Goal: Communication & Community: Answer question/provide support

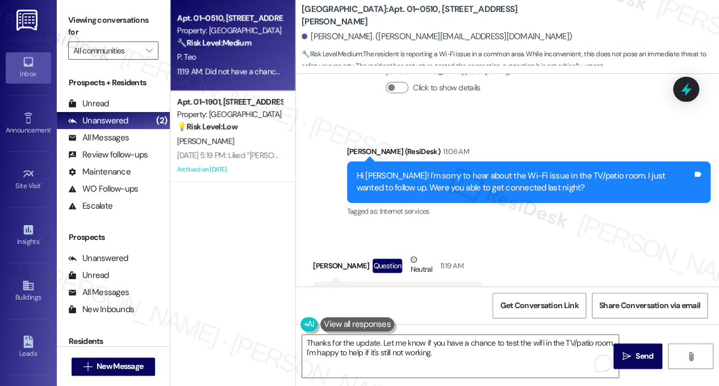
click at [395, 290] on div "Did not have a chance to test it out yet" at bounding box center [393, 296] width 141 height 12
click at [419, 352] on textarea "Thanks for the update. Let me know if you have a chance to test the wifi in the…" at bounding box center [460, 356] width 317 height 43
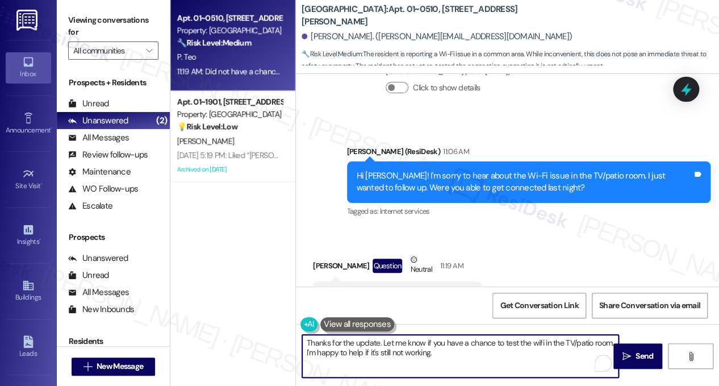
click at [420, 352] on textarea "Thanks for the update. Let me know if you have a chance to test the wifi in the…" at bounding box center [460, 356] width 317 height 43
click at [398, 349] on textarea "Thanks for the update. Let me know if you have a chance to test the wifi in the…" at bounding box center [460, 356] width 317 height 43
drag, startPoint x: 382, startPoint y: 343, endPoint x: 302, endPoint y: 342, distance: 79.6
click at [302, 342] on textarea "Thanks for the update. Let me know if you have a chance to test the wifi in the…" at bounding box center [460, 356] width 317 height 43
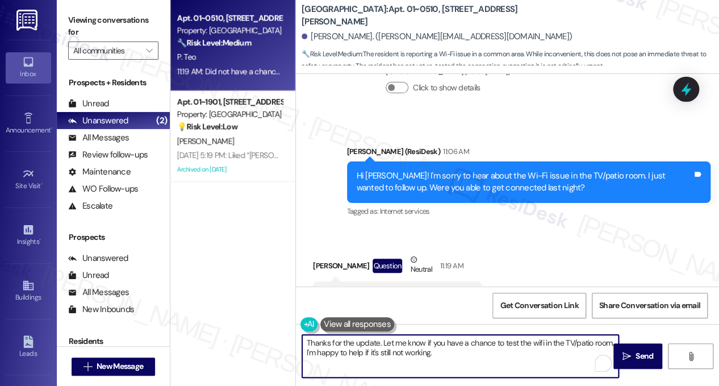
click at [409, 345] on textarea "Thanks for the update. Let me know if you have a chance to test the wifi in the…" at bounding box center [460, 356] width 317 height 43
click at [514, 253] on div "Received via SMS [PERSON_NAME] Question Neutral 11:19 AM Did not have a chance …" at bounding box center [507, 282] width 423 height 108
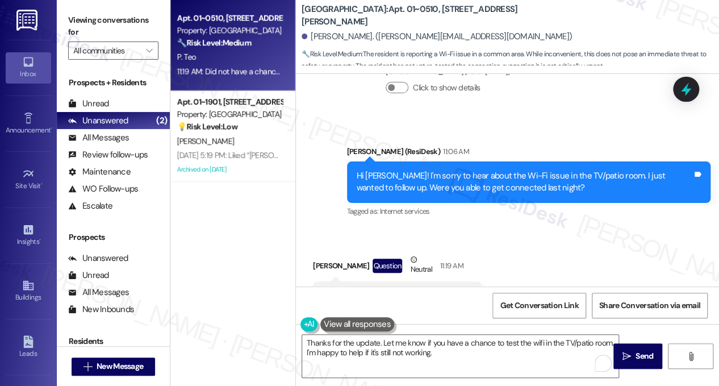
click at [447, 161] on div "Hi [PERSON_NAME]! I'm sorry to hear about the Wi-Fi issue in the TV/patio room.…" at bounding box center [529, 181] width 364 height 41
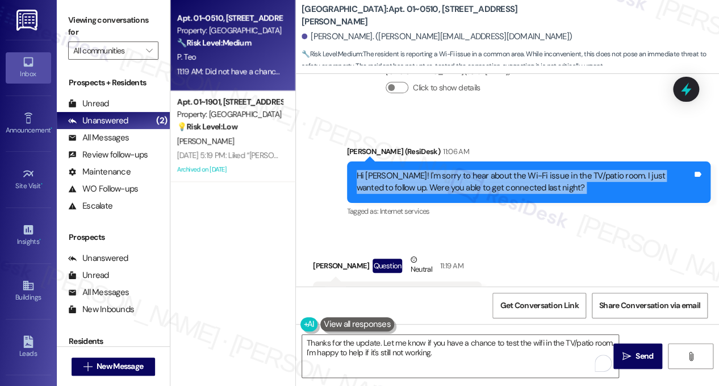
click at [447, 161] on div "Hi [PERSON_NAME]! I'm sorry to hear about the Wi-Fi issue in the TV/patio room.…" at bounding box center [529, 181] width 364 height 41
click at [478, 161] on div "Hi [PERSON_NAME]! I'm sorry to hear about the Wi-Fi issue in the TV/patio room.…" at bounding box center [529, 181] width 364 height 41
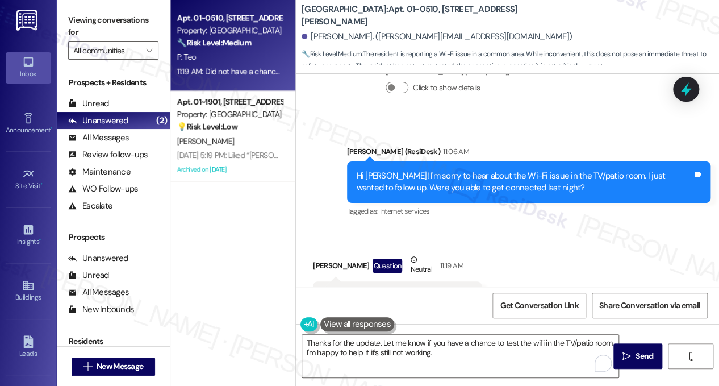
click at [473, 170] on div "Hi [PERSON_NAME]! I'm sorry to hear about the Wi-Fi issue in the TV/patio room.…" at bounding box center [525, 182] width 336 height 24
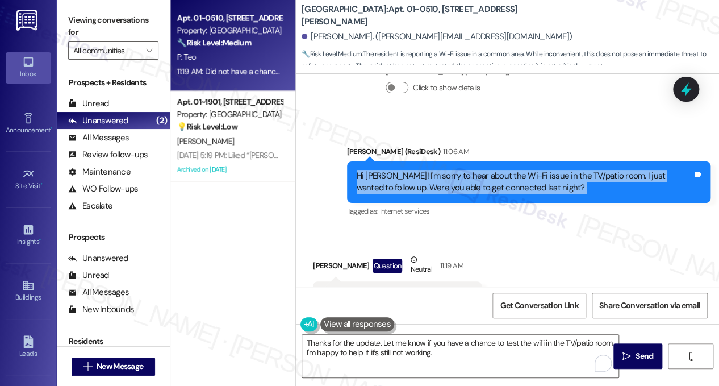
click at [473, 170] on div "Hi [PERSON_NAME]! I'm sorry to hear about the Wi-Fi issue in the TV/patio room.…" at bounding box center [525, 182] width 336 height 24
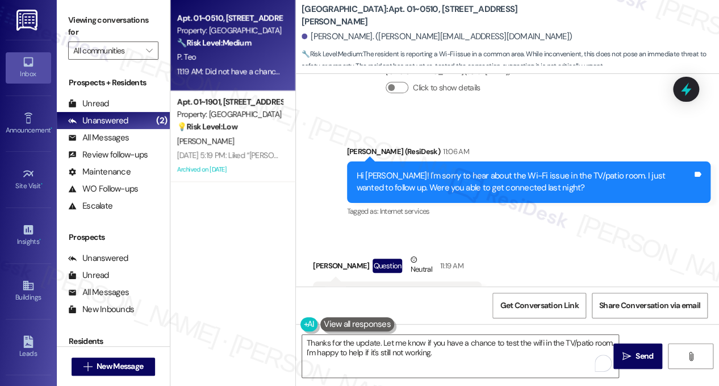
click at [511, 203] on div "Tagged as: Internet services Click to highlight conversations about Internet se…" at bounding box center [529, 211] width 364 height 16
click at [482, 170] on div "Hi [PERSON_NAME]! I'm sorry to hear about the Wi-Fi issue in the TV/patio room.…" at bounding box center [525, 182] width 336 height 24
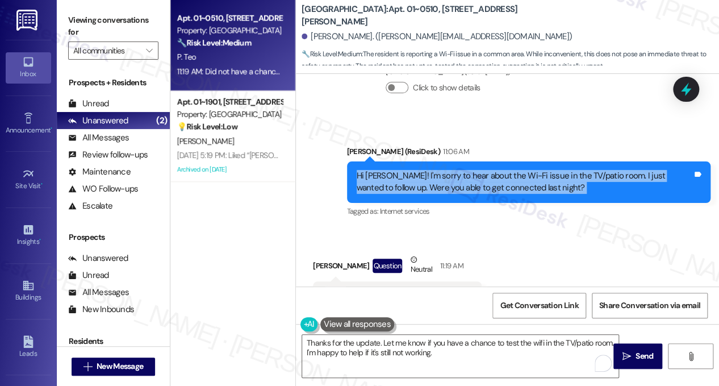
click at [482, 170] on div "Hi [PERSON_NAME]! I'm sorry to hear about the Wi-Fi issue in the TV/patio room.…" at bounding box center [525, 182] width 336 height 24
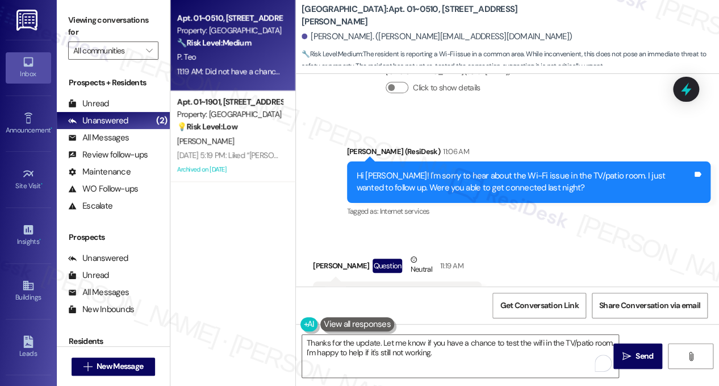
click at [416, 290] on div "Did not have a chance to test it out yet" at bounding box center [393, 296] width 141 height 12
click at [461, 170] on div "Hi [PERSON_NAME]! I'm sorry to hear about the Wi-Fi issue in the TV/patio room.…" at bounding box center [525, 182] width 336 height 24
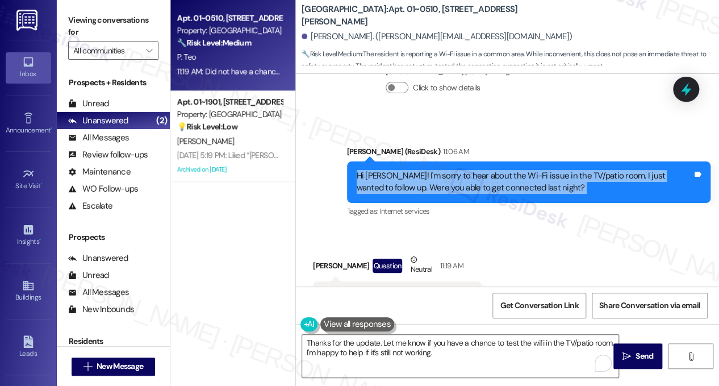
click at [461, 170] on div "Hi [PERSON_NAME]! I'm sorry to hear about the Wi-Fi issue in the TV/patio room.…" at bounding box center [525, 182] width 336 height 24
click at [459, 170] on div "Hi [PERSON_NAME]! I'm sorry to hear about the Wi-Fi issue in the TV/patio room.…" at bounding box center [525, 182] width 336 height 24
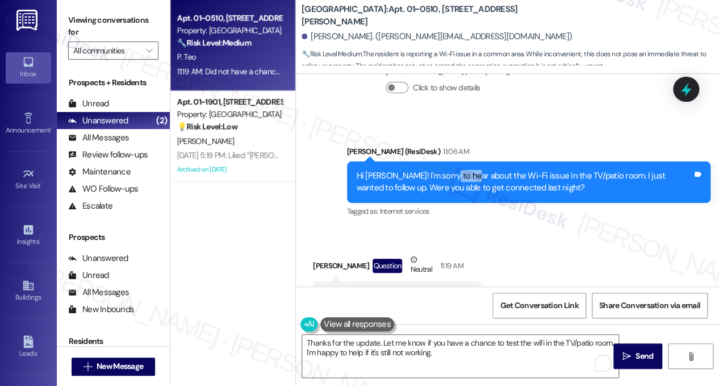
click at [459, 170] on div "Hi [PERSON_NAME]! I'm sorry to hear about the Wi-Fi issue in the TV/patio room.…" at bounding box center [525, 182] width 336 height 24
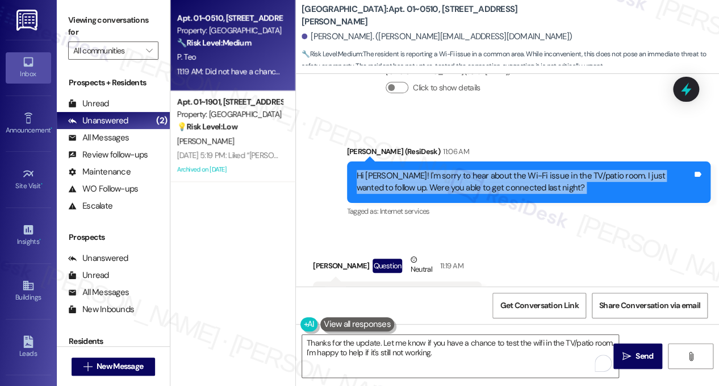
click at [459, 170] on div "Hi [PERSON_NAME]! I'm sorry to hear about the Wi-Fi issue in the TV/patio room.…" at bounding box center [525, 182] width 336 height 24
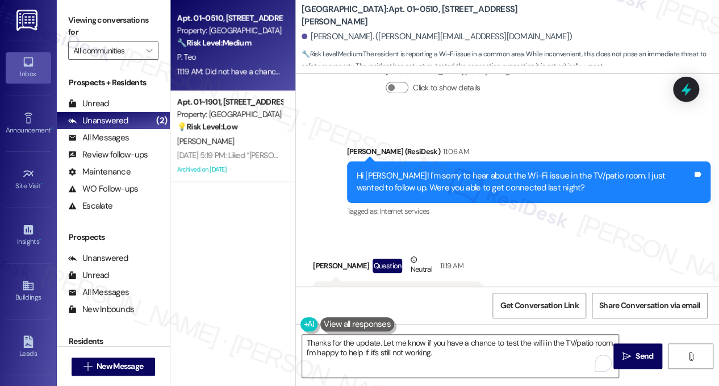
click at [518, 228] on div "Received via SMS [PERSON_NAME] Question Neutral 11:19 AM Did not have a chance …" at bounding box center [507, 282] width 423 height 108
click at [369, 290] on div "Did not have a chance to test it out yet" at bounding box center [393, 296] width 141 height 12
click at [476, 228] on div "Received via SMS [PERSON_NAME] Question Neutral 11:19 AM Did not have a chance …" at bounding box center [507, 282] width 423 height 108
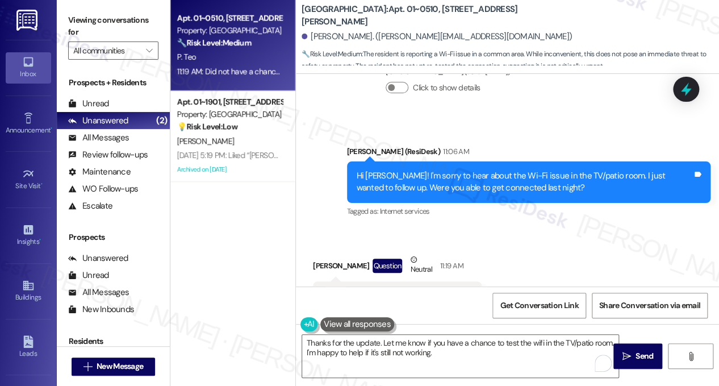
click at [400, 170] on div "Hi [PERSON_NAME]! I'm sorry to hear about the Wi-Fi issue in the TV/patio room.…" at bounding box center [525, 182] width 336 height 24
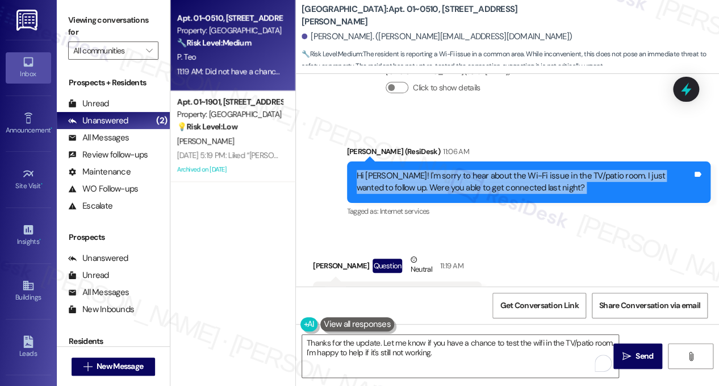
click at [400, 170] on div "Hi [PERSON_NAME]! I'm sorry to hear about the Wi-Fi issue in the TV/patio room.…" at bounding box center [525, 182] width 336 height 24
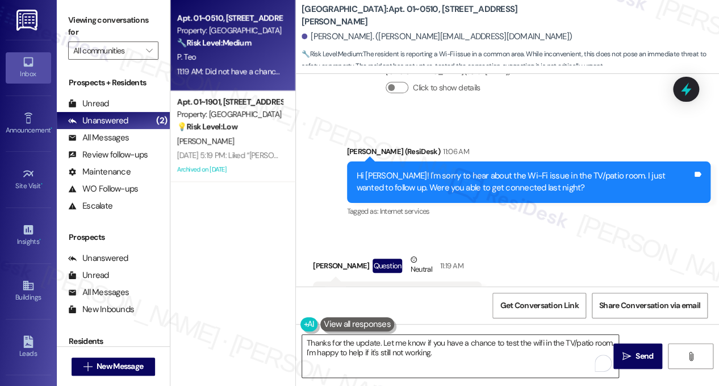
click at [361, 342] on textarea "Thanks for the update. Let me know if you have a chance to test the wifi in the…" at bounding box center [460, 356] width 317 height 43
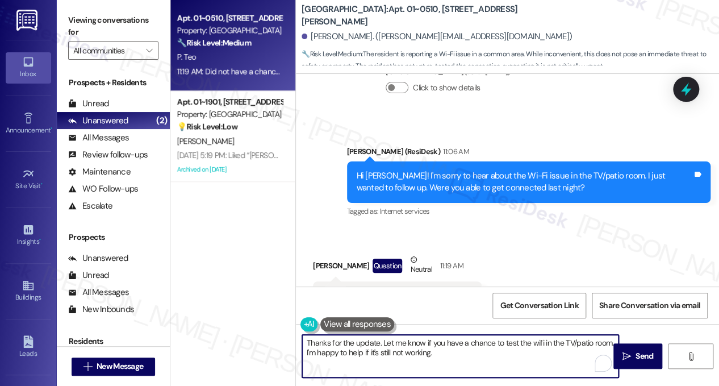
click at [361, 342] on textarea "Thanks for the update. Let me know if you have a chance to test the wifi in the…" at bounding box center [460, 356] width 317 height 43
click at [463, 354] on textarea "Thanks for the update. Let me know if you have a chance to test the wifi in the…" at bounding box center [460, 356] width 317 height 43
drag, startPoint x: 496, startPoint y: 348, endPoint x: 431, endPoint y: 346, distance: 64.8
click at [431, 346] on textarea "Thanks for the update. Let me know if you have a chance to test the wifi in the…" at bounding box center [460, 356] width 317 height 43
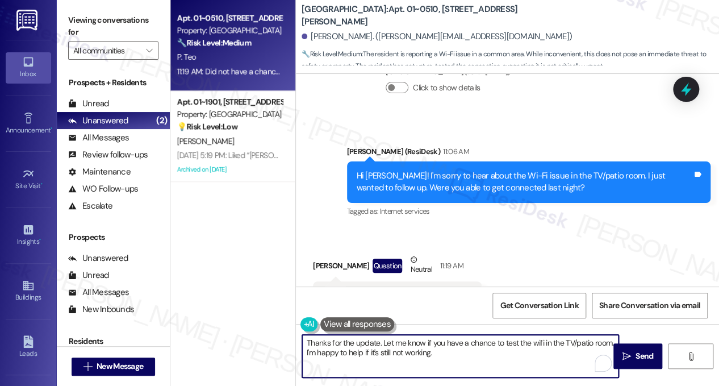
click at [464, 347] on textarea "Thanks for the update. Let me know if you have a chance to test the wifi in the…" at bounding box center [460, 356] width 317 height 43
drag, startPoint x: 477, startPoint y: 352, endPoint x: 384, endPoint y: 338, distance: 93.7
click at [384, 338] on textarea "Thanks for the update. Let me know if you have a chance to test the wifi in the…" at bounding box center [460, 356] width 317 height 43
click at [480, 347] on textarea "Thanks for the update. Let me know if you have a chance to test the wifi in the…" at bounding box center [460, 356] width 317 height 43
click at [473, 355] on textarea "Thanks for the update. Let me know if you have a chance to test the wifi in the…" at bounding box center [460, 356] width 317 height 43
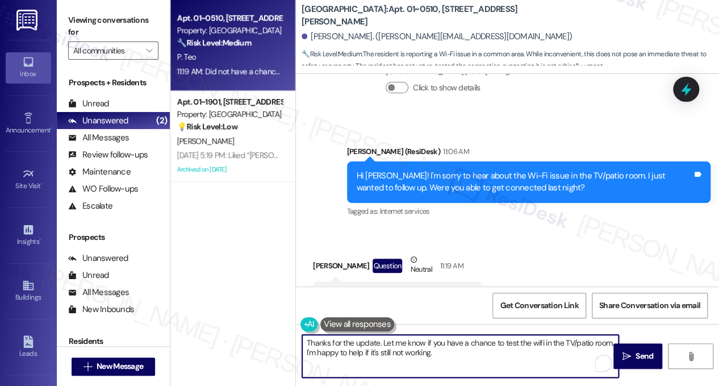
drag, startPoint x: 409, startPoint y: 345, endPoint x: 388, endPoint y: 343, distance: 21.7
click at [388, 343] on textarea "Thanks for the update. Let me know if you have a chance to test the wifi in the…" at bounding box center [460, 356] width 317 height 43
click at [471, 355] on textarea "Thanks for the update. Let me know if you have a chance to test the wifi in the…" at bounding box center [460, 356] width 317 height 43
drag, startPoint x: 517, startPoint y: 342, endPoint x: 611, endPoint y: 338, distance: 95.0
click at [611, 338] on textarea "Thanks for the update. Let me know if you have a chance to test the wifi in the…" at bounding box center [460, 356] width 317 height 43
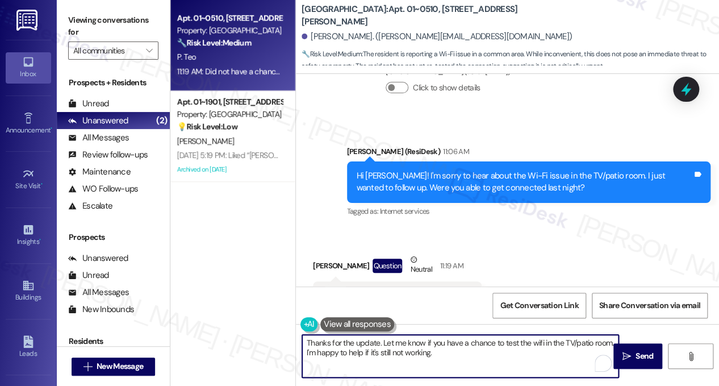
click at [345, 290] on div "Did not have a chance to test it out yet" at bounding box center [393, 296] width 141 height 12
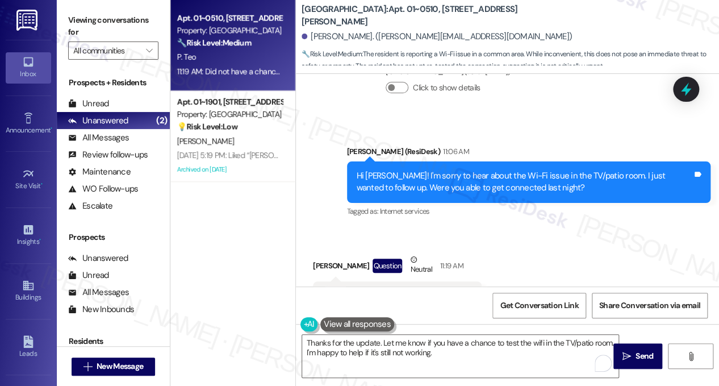
click at [401, 145] on div "[PERSON_NAME] (ResiDesk) 11:06 AM" at bounding box center [529, 153] width 364 height 16
click at [416, 170] on div "Hi [PERSON_NAME]! I'm sorry to hear about the Wi-Fi issue in the TV/patio room.…" at bounding box center [525, 182] width 336 height 24
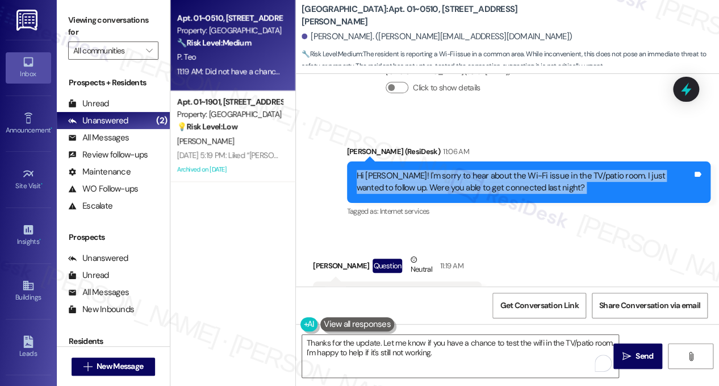
click at [416, 170] on div "Hi [PERSON_NAME]! I'm sorry to hear about the Wi-Fi issue in the TV/patio room.…" at bounding box center [525, 182] width 336 height 24
copy div "Hi [PERSON_NAME]! I'm sorry to hear about the Wi-Fi issue in the TV/patio room.…"
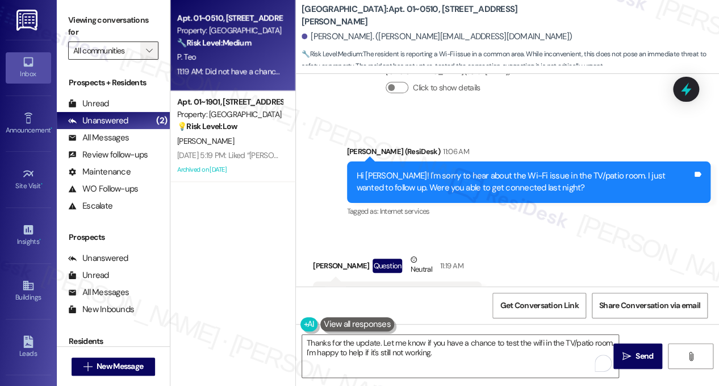
drag, startPoint x: 118, startPoint y: 31, endPoint x: 149, endPoint y: 45, distance: 34.8
click at [118, 31] on label "Viewing conversations for" at bounding box center [113, 26] width 90 height 30
click at [411, 290] on div "Did not have a chance to test it out yet" at bounding box center [393, 296] width 141 height 12
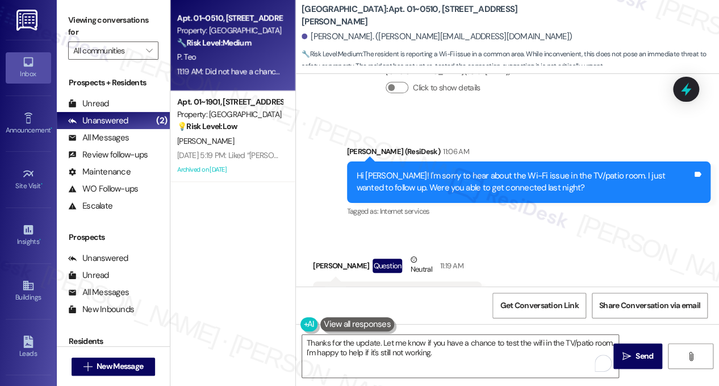
copy div "Did not have a chance to test it out yet Tags and notes"
drag, startPoint x: 147, startPoint y: 28, endPoint x: 153, endPoint y: 27, distance: 5.8
click at [147, 28] on label "Viewing conversations for" at bounding box center [113, 26] width 90 height 30
click at [138, 20] on label "Viewing conversations for" at bounding box center [113, 26] width 90 height 30
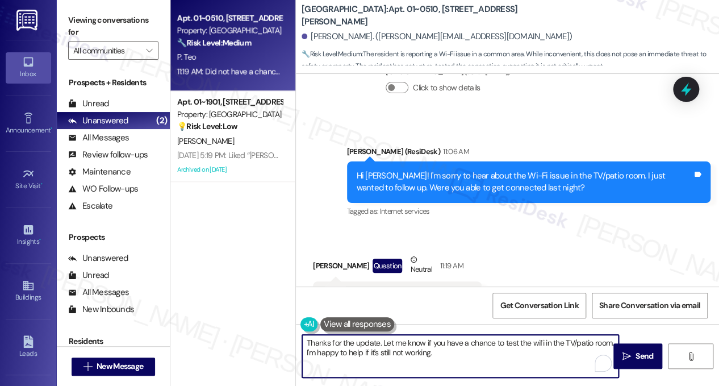
click at [396, 354] on textarea "Thanks for the update. Let me know if you have a chance to test the wifi in the…" at bounding box center [460, 356] width 317 height 43
paste textarea "No worries, [PERSON_NAME]! Thanks for letting me know. Whenever you get a chanc…"
click at [459, 361] on textarea "No worries, [PERSON_NAME]! Thanks for letting me know. Whenever you get a chanc…" at bounding box center [460, 356] width 317 height 43
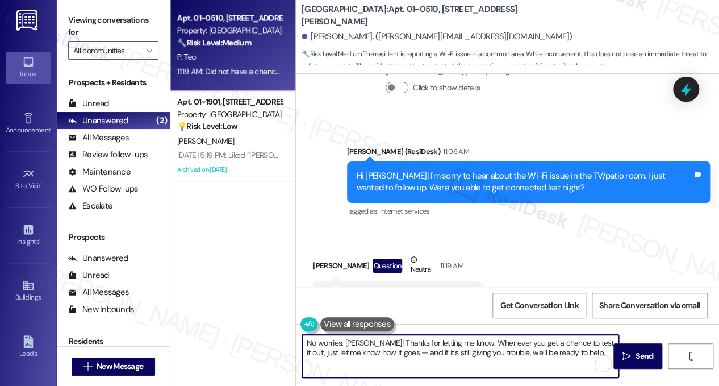
click at [359, 340] on textarea "No worries, [PERSON_NAME]! Thanks for letting me know. Whenever you get a chanc…" at bounding box center [460, 356] width 317 height 43
click at [398, 343] on textarea "No worries, [PERSON_NAME]! Thanks for letting me know. Whenever you get a chanc…" at bounding box center [460, 356] width 317 height 43
click at [527, 345] on textarea "No worries, [PERSON_NAME]! Thanks for letting me know. Whenever you get a chanc…" at bounding box center [460, 356] width 317 height 43
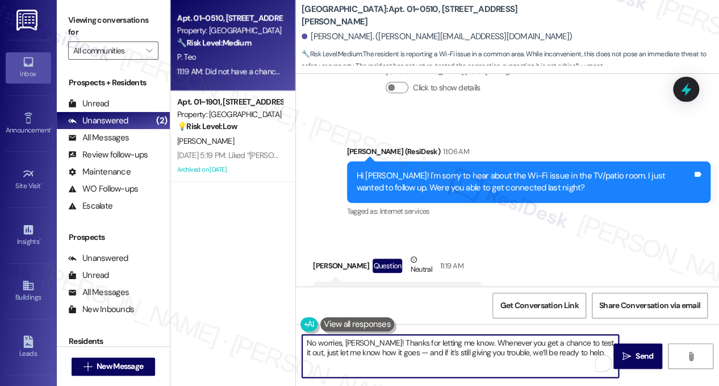
drag, startPoint x: 395, startPoint y: 352, endPoint x: 384, endPoint y: 353, distance: 10.9
click at [384, 353] on textarea "No worries, [PERSON_NAME]! Thanks for letting me know. Whenever you get a chanc…" at bounding box center [460, 356] width 317 height 43
drag, startPoint x: 572, startPoint y: 352, endPoint x: 498, endPoint y: 351, distance: 73.9
click at [493, 352] on textarea "No worries, [PERSON_NAME]! Thanks for letting me know. Whenever you get a chanc…" at bounding box center [460, 356] width 317 height 43
click at [357, 338] on textarea "No worries, [PERSON_NAME]! Thanks for letting me know. Whenever you get a chanc…" at bounding box center [460, 356] width 317 height 43
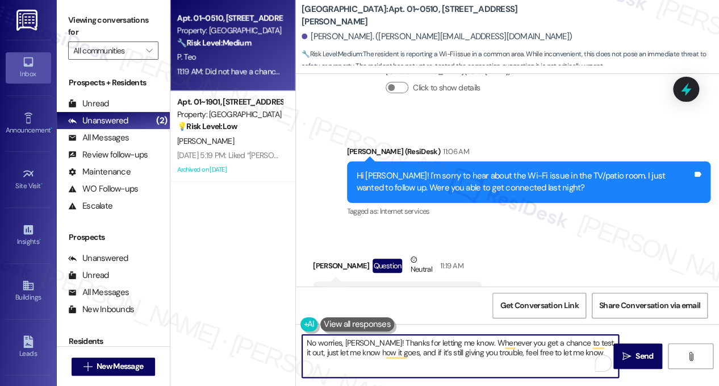
click at [357, 338] on textarea "No worries, [PERSON_NAME]! Thanks for letting me know. Whenever you get a chanc…" at bounding box center [460, 356] width 317 height 43
click at [413, 338] on textarea "No worries, [PERSON_NAME]! Thanks for letting me know. Whenever you get a chanc…" at bounding box center [460, 356] width 317 height 43
click at [502, 345] on textarea "No worries, [PERSON_NAME]! Thanks for letting me know. Whenever you get a chanc…" at bounding box center [460, 356] width 317 height 43
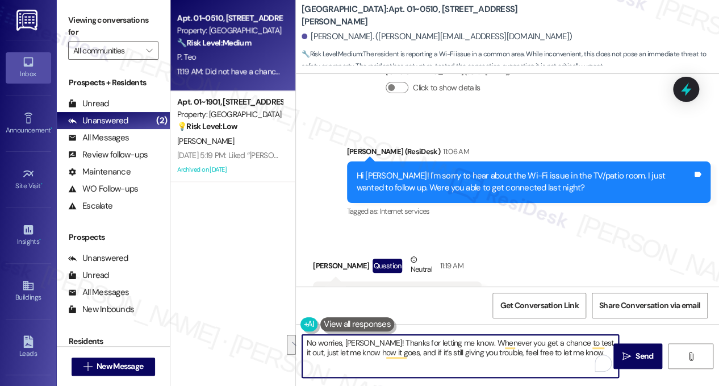
click at [502, 345] on textarea "No worries, [PERSON_NAME]! Thanks for letting me know. Whenever you get a chanc…" at bounding box center [460, 356] width 317 height 43
click at [429, 355] on textarea "No worries, [PERSON_NAME]! Thanks for letting me know. Whenever you get a chanc…" at bounding box center [460, 356] width 317 height 43
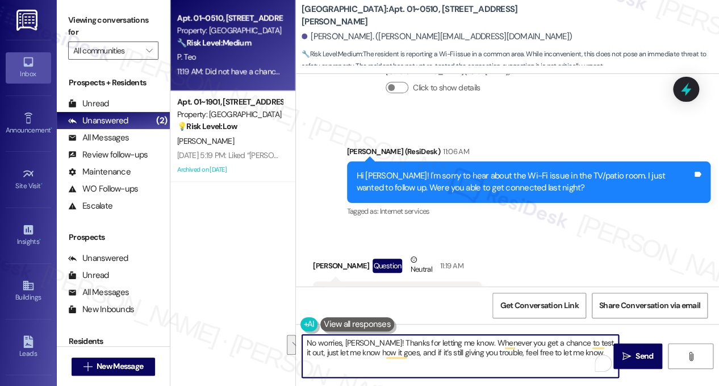
click at [495, 355] on textarea "No worries, [PERSON_NAME]! Thanks for letting me know. Whenever you get a chanc…" at bounding box center [460, 356] width 317 height 43
click at [581, 357] on textarea "No worries, [PERSON_NAME]! Thanks for letting me know. Whenever you get a chanc…" at bounding box center [460, 356] width 317 height 43
drag, startPoint x: 581, startPoint y: 353, endPoint x: 491, endPoint y: 348, distance: 90.0
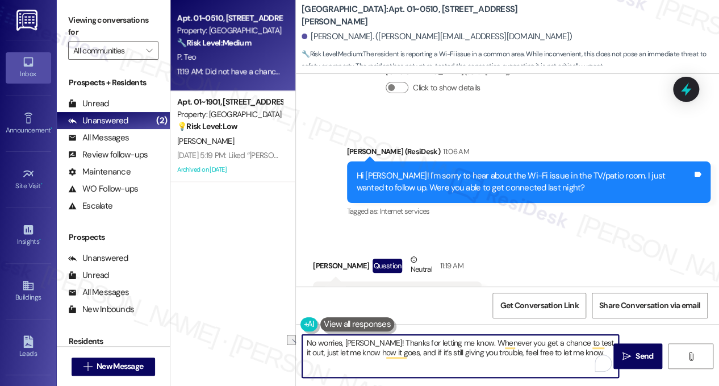
click at [491, 348] on textarea "No worries, [PERSON_NAME]! Thanks for letting me know. Whenever you get a chanc…" at bounding box center [460, 356] width 317 height 43
type textarea "No worries, [PERSON_NAME]! Thanks for letting me know. Whenever you get a chanc…"
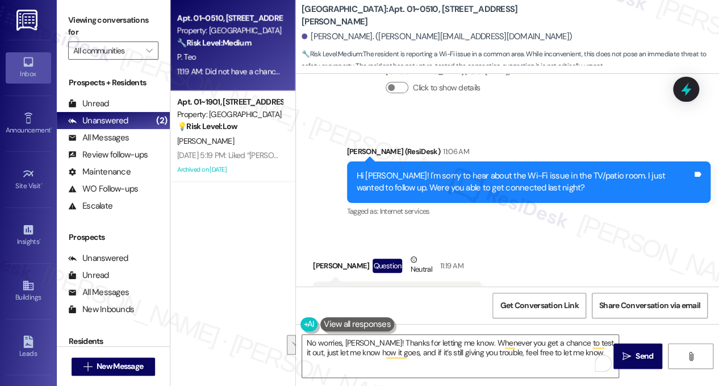
click at [592, 259] on div "Received via SMS [PERSON_NAME] Question Neutral 11:19 AM Did not have a chance …" at bounding box center [507, 282] width 423 height 108
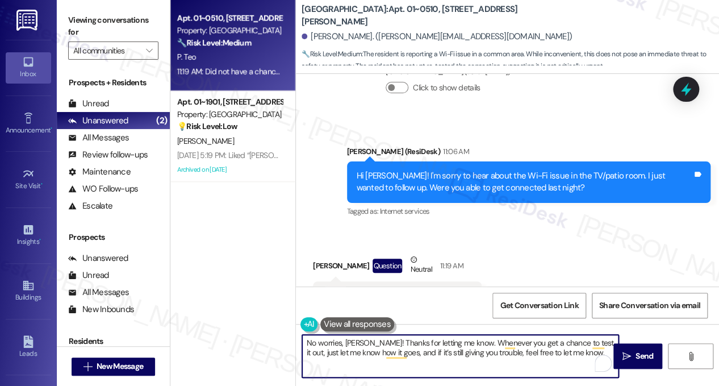
click at [541, 359] on textarea "No worries, [PERSON_NAME]! Thanks for letting me know. Whenever you get a chanc…" at bounding box center [460, 356] width 317 height 43
drag, startPoint x: 541, startPoint y: 359, endPoint x: 550, endPoint y: 357, distance: 9.2
click at [541, 359] on textarea "No worries, [PERSON_NAME]! Thanks for letting me know. Whenever you get a chanc…" at bounding box center [460, 356] width 317 height 43
click at [623, 356] on icon "" at bounding box center [627, 356] width 9 height 9
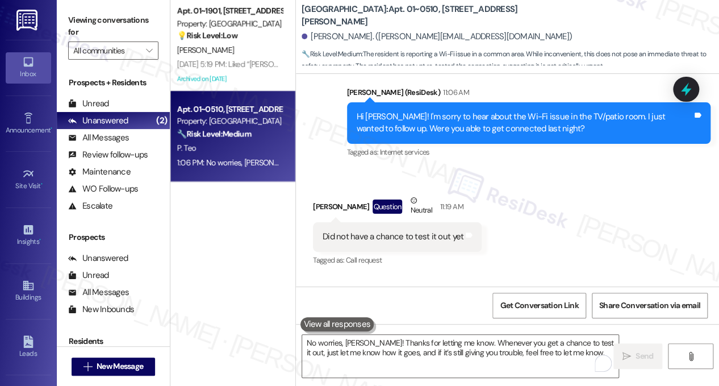
scroll to position [5633, 0]
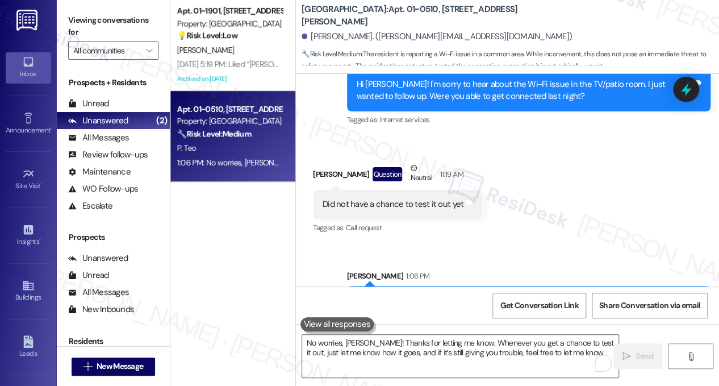
click at [450, 286] on div "No worries, [PERSON_NAME]! Thanks for letting me know. Whenever you get a chanc…" at bounding box center [529, 306] width 364 height 41
click at [527, 244] on div "Sent via SMS [PERSON_NAME] 1:06 PM No worries, [PERSON_NAME]! Thanks for lettin…" at bounding box center [507, 289] width 423 height 91
click at [436, 294] on div "No worries, [PERSON_NAME]! Thanks for letting me know. Whenever you get a chanc…" at bounding box center [525, 306] width 336 height 24
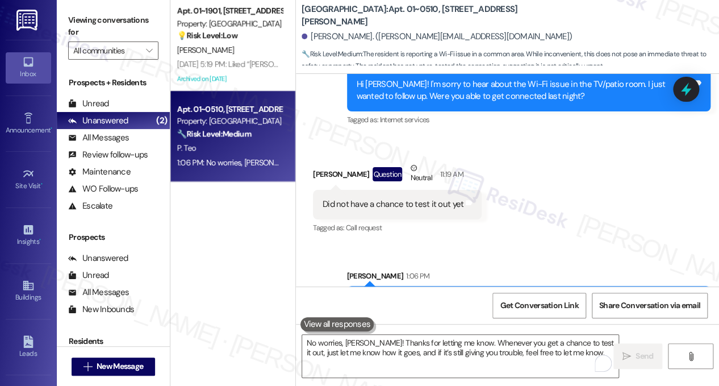
click at [436, 294] on div "No worries, [PERSON_NAME]! Thanks for letting me know. Whenever you get a chanc…" at bounding box center [525, 306] width 336 height 24
click at [486, 244] on div "Sent via SMS [PERSON_NAME] 1:06 PM No worries, [PERSON_NAME]! Thanks for lettin…" at bounding box center [507, 289] width 423 height 91
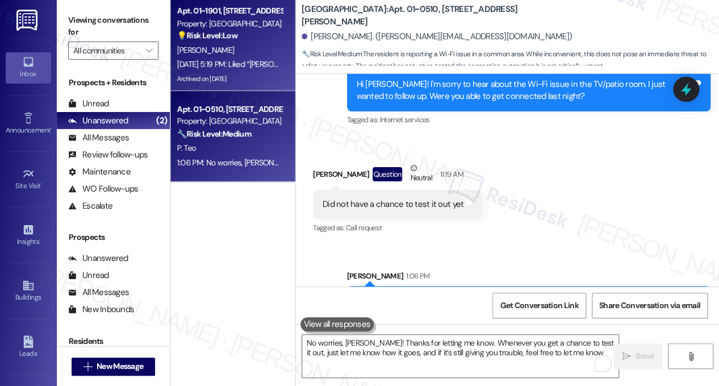
click at [245, 61] on div "[DATE] 5:19 PM: Liked “[PERSON_NAME] ([PERSON_NAME]): Hi [PERSON_NAME], thanks …" at bounding box center [518, 64] width 682 height 10
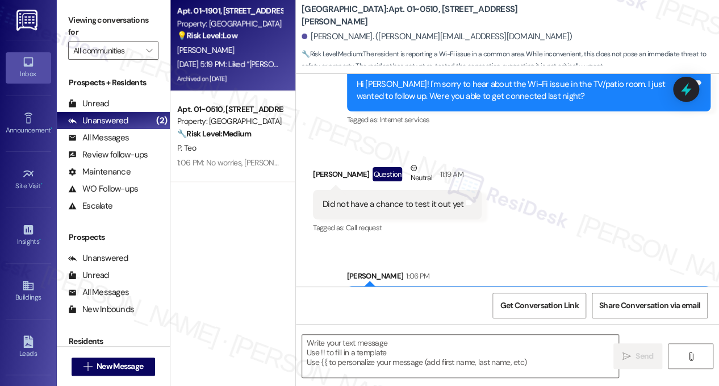
type textarea "Fetching suggested responses. Please feel free to read through the conversation…"
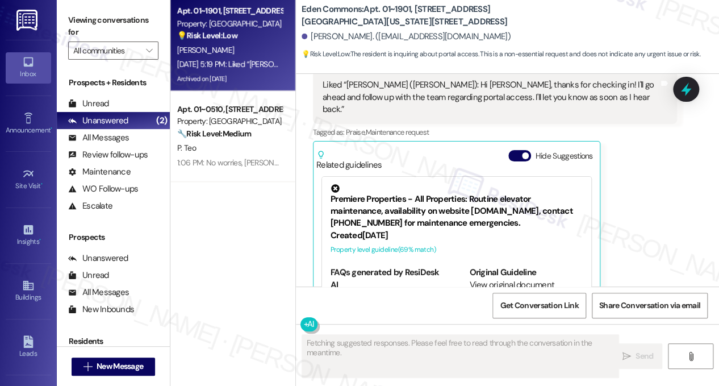
scroll to position [6753, 0]
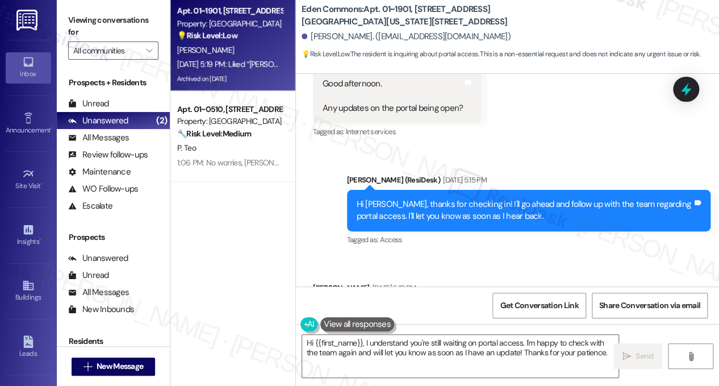
click at [429, 198] on div "Hi [PERSON_NAME], thanks for checking in! I'll go ahead and follow up with the …" at bounding box center [525, 210] width 336 height 24
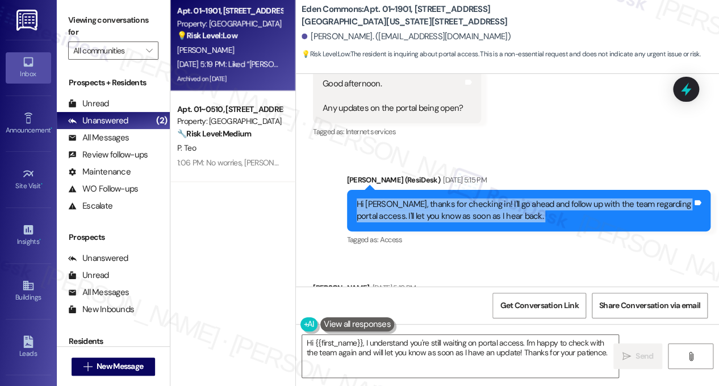
click at [429, 198] on div "Hi [PERSON_NAME], thanks for checking in! I'll go ahead and follow up with the …" at bounding box center [525, 210] width 336 height 24
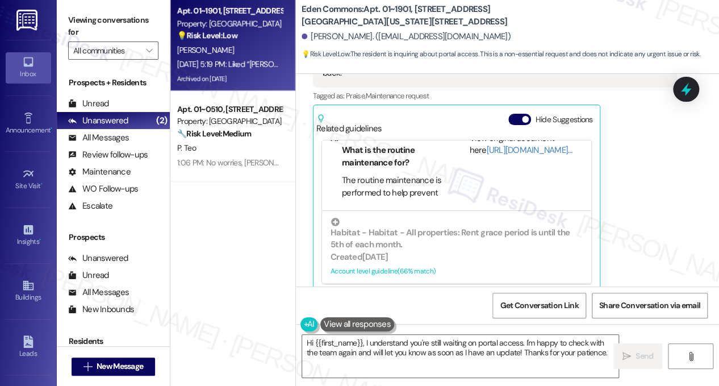
scroll to position [7097, 0]
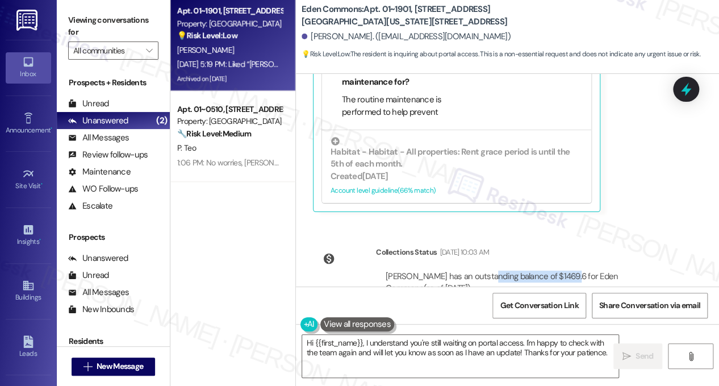
drag, startPoint x: 500, startPoint y: 223, endPoint x: 568, endPoint y: 227, distance: 68.3
click at [568, 270] on div "[PERSON_NAME] has an outstanding balance of $1469.6 for Eden Commons (as of [DA…" at bounding box center [527, 282] width 282 height 24
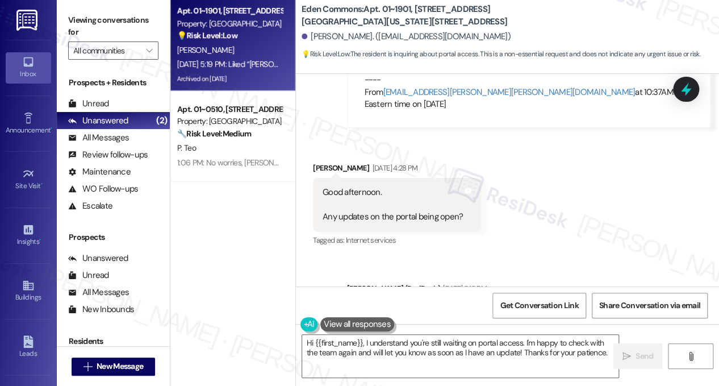
scroll to position [6586, 0]
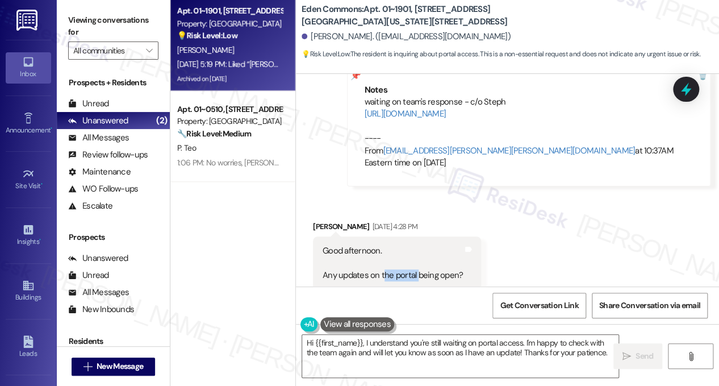
drag, startPoint x: 398, startPoint y: 236, endPoint x: 417, endPoint y: 236, distance: 18.8
click at [417, 245] on div "Good afternoon. Any updates on the portal being open?" at bounding box center [393, 263] width 140 height 36
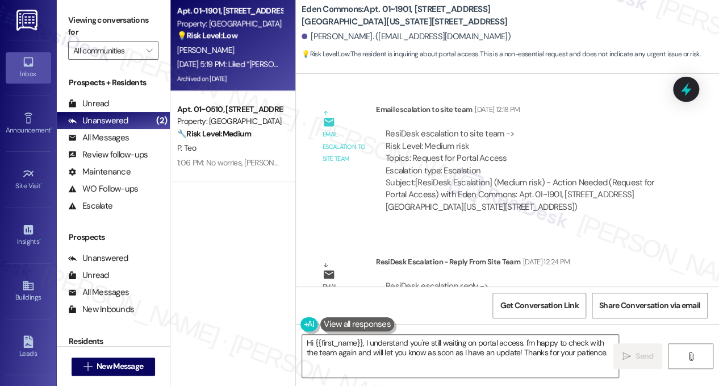
scroll to position [4597, 0]
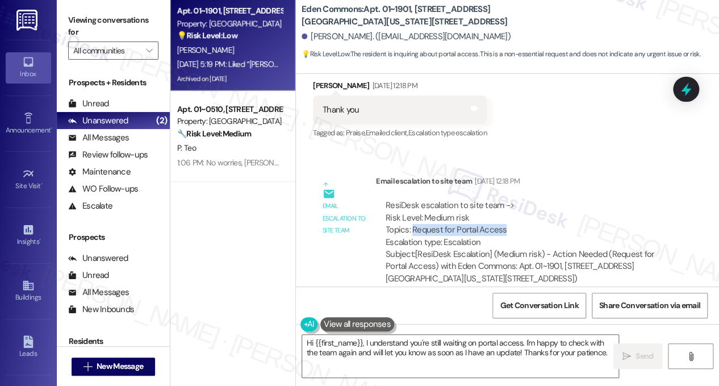
drag, startPoint x: 412, startPoint y: 201, endPoint x: 503, endPoint y: 206, distance: 91.0
click at [503, 206] on div "ResiDesk escalation to site team -> Risk Level: Medium risk Topics: Request for…" at bounding box center [527, 223] width 282 height 49
copy div "Request for Portal Access"
click at [114, 32] on label "Viewing conversations for" at bounding box center [113, 26] width 90 height 30
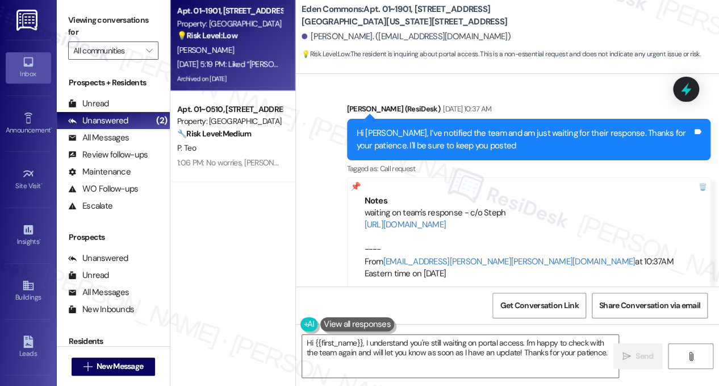
click at [90, 13] on label "Viewing conversations for" at bounding box center [113, 26] width 90 height 30
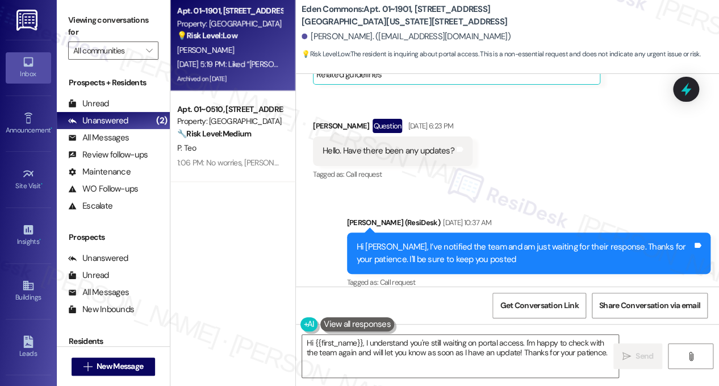
scroll to position [6702, 0]
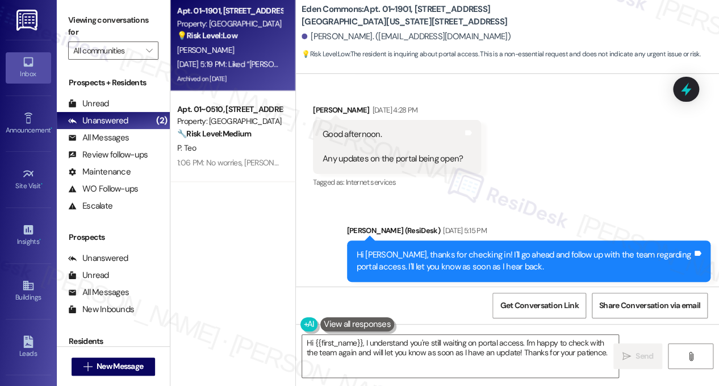
click at [116, 27] on label "Viewing conversations for" at bounding box center [113, 26] width 90 height 30
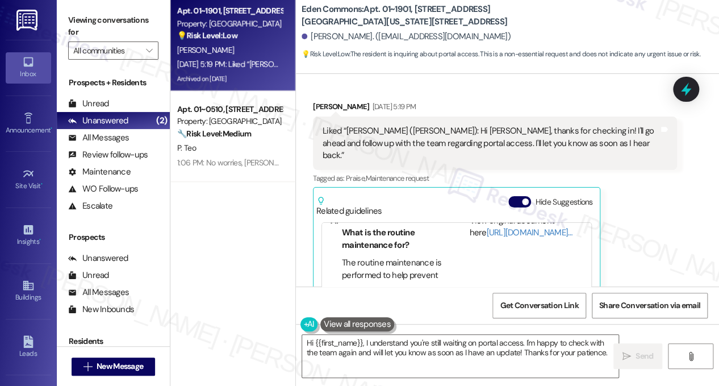
scroll to position [7043, 0]
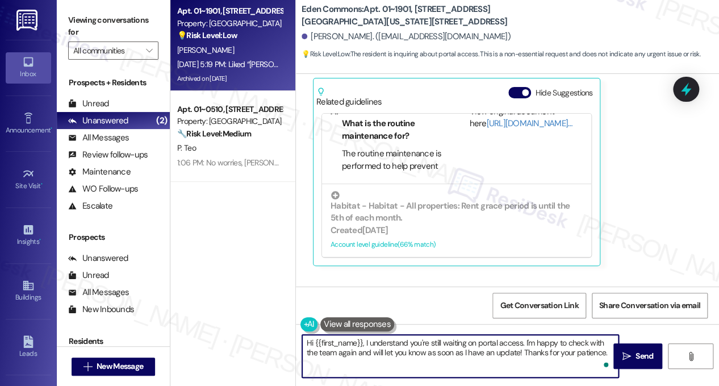
drag, startPoint x: 603, startPoint y: 353, endPoint x: 315, endPoint y: 340, distance: 288.4
click at [315, 340] on textarea "Hi {{first_name}}, I understand you're still waiting on portal access. I'm happ…" at bounding box center [460, 356] width 317 height 43
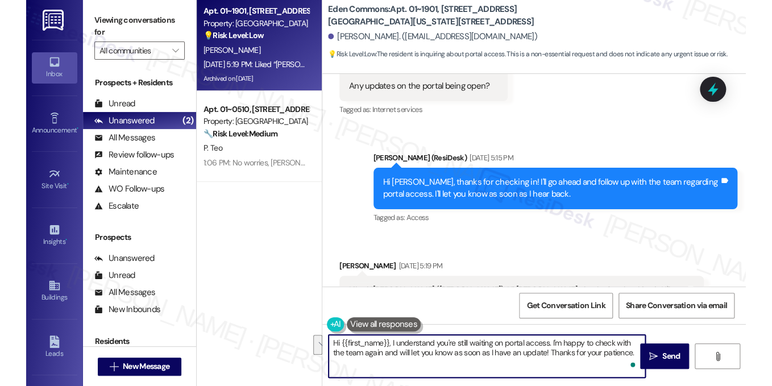
scroll to position [6757, 0]
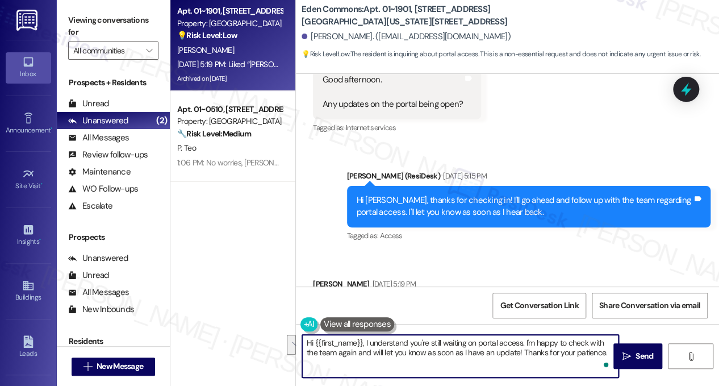
click at [555, 194] on div "Hi [PERSON_NAME], thanks for checking in! I'll go ahead and follow up with the …" at bounding box center [525, 206] width 336 height 24
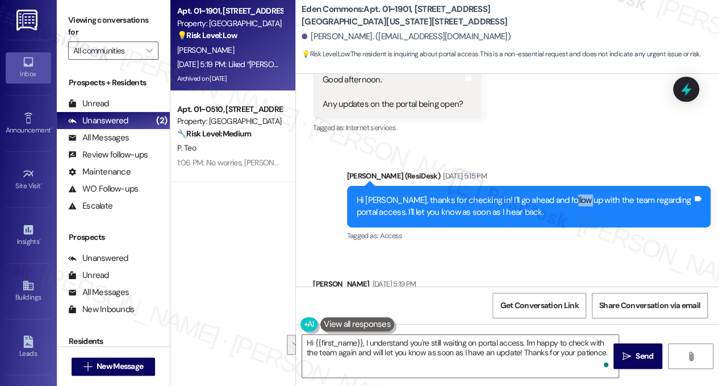
click at [555, 194] on div "Hi [PERSON_NAME], thanks for checking in! I'll go ahead and follow up with the …" at bounding box center [525, 206] width 336 height 24
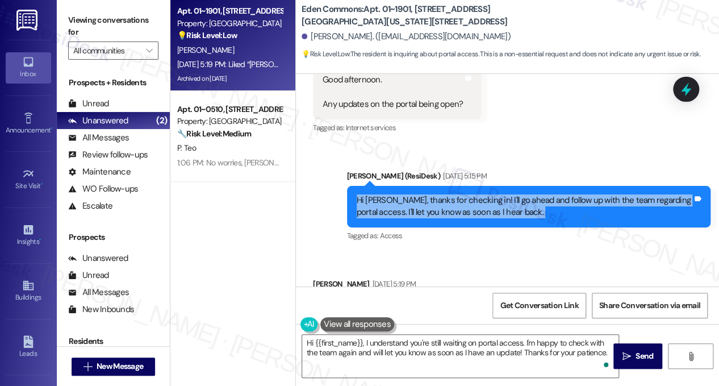
click at [555, 194] on div "Hi [PERSON_NAME], thanks for checking in! I'll go ahead and follow up with the …" at bounding box center [525, 206] width 336 height 24
click at [457, 194] on div "Hi [PERSON_NAME], thanks for checking in! I'll go ahead and follow up with the …" at bounding box center [525, 206] width 336 height 24
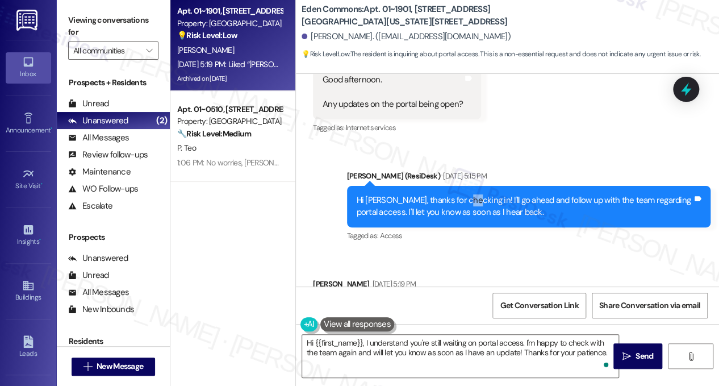
click at [457, 194] on div "Hi [PERSON_NAME], thanks for checking in! I'll go ahead and follow up with the …" at bounding box center [525, 206] width 336 height 24
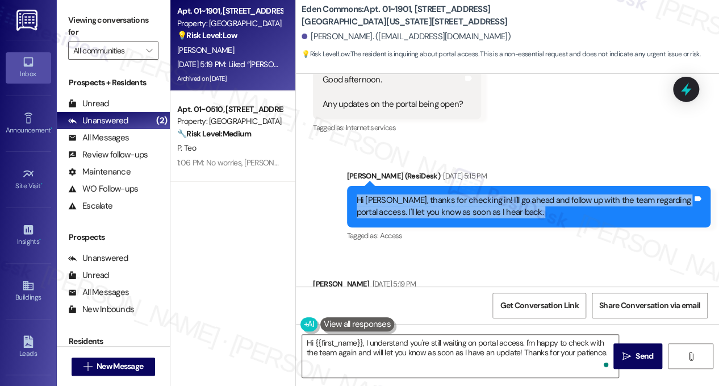
click at [457, 194] on div "Hi [PERSON_NAME], thanks for checking in! I'll go ahead and follow up with the …" at bounding box center [525, 206] width 336 height 24
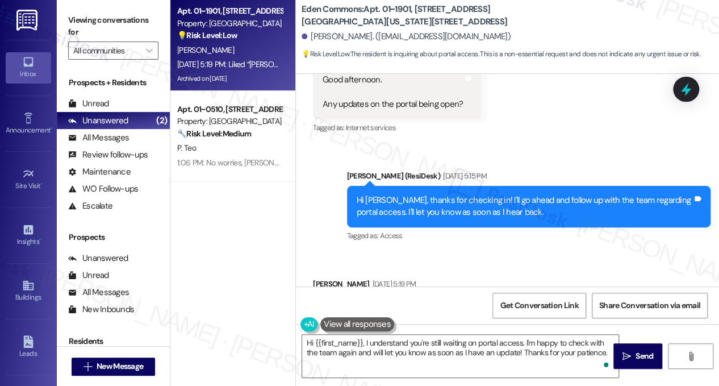
click at [120, 6] on div "Viewing conversations for All communities " at bounding box center [113, 35] width 113 height 71
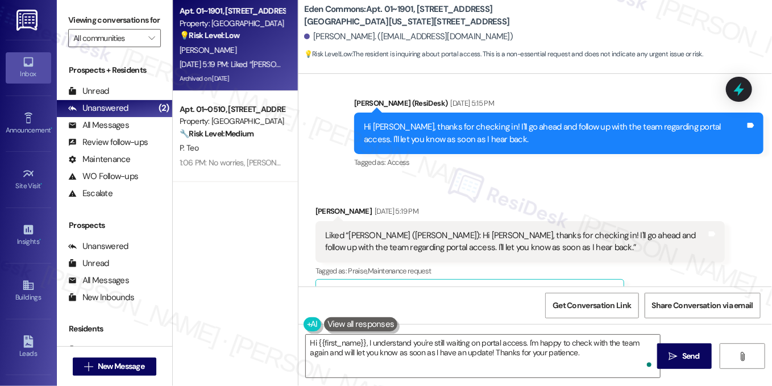
scroll to position [6660, 0]
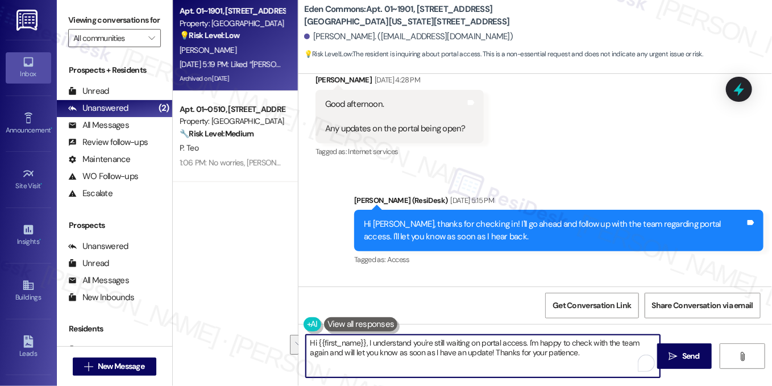
drag, startPoint x: 366, startPoint y: 340, endPoint x: 580, endPoint y: 362, distance: 215.3
click at [580, 362] on textarea "Hi {{first_name}}, I understand you're still waiting on portal access. I'm happ…" at bounding box center [483, 356] width 354 height 43
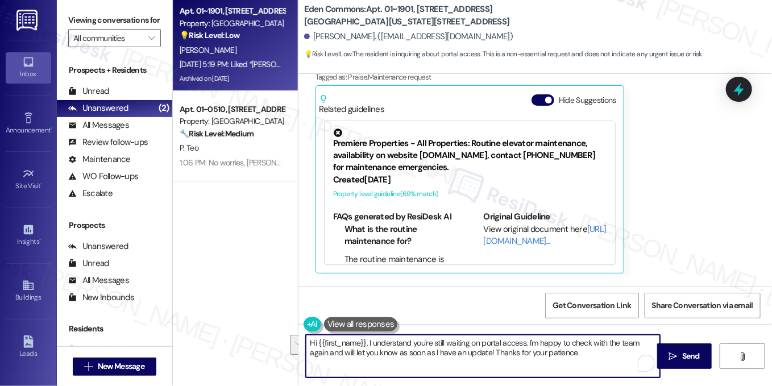
scroll to position [7000, 0]
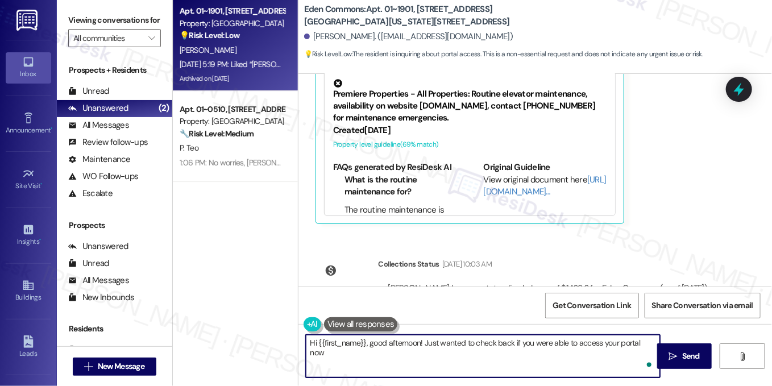
type textarea "Hi {{first_name}}, good afternoon! Just wanted to check back if you were able t…"
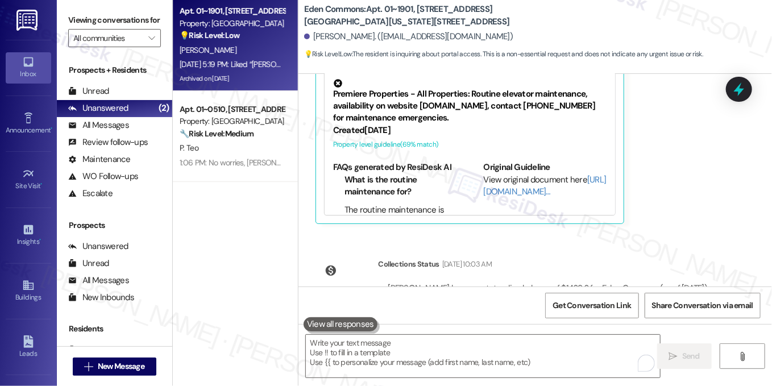
click at [110, 24] on label "Viewing conversations for" at bounding box center [114, 20] width 93 height 18
drag, startPoint x: 115, startPoint y: 15, endPoint x: 125, endPoint y: 21, distance: 11.7
click at [115, 15] on label "Viewing conversations for" at bounding box center [114, 20] width 93 height 18
click at [382, 343] on textarea "To enrich screen reader interactions, please activate Accessibility in Grammarl…" at bounding box center [483, 356] width 354 height 43
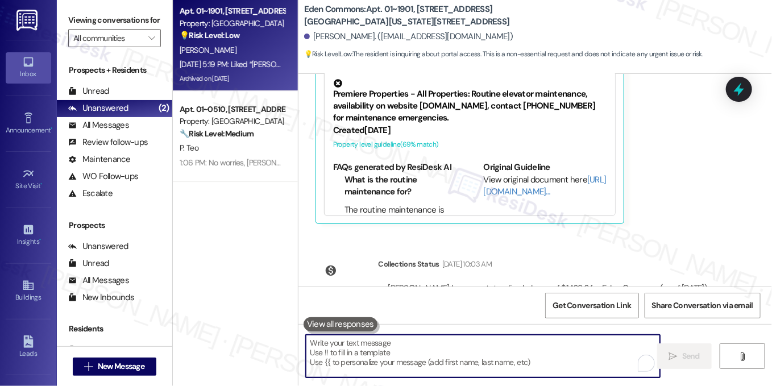
paste textarea "Hi {{first_name}}, good afternoon! I just wanted to check in and see if you’ve …"
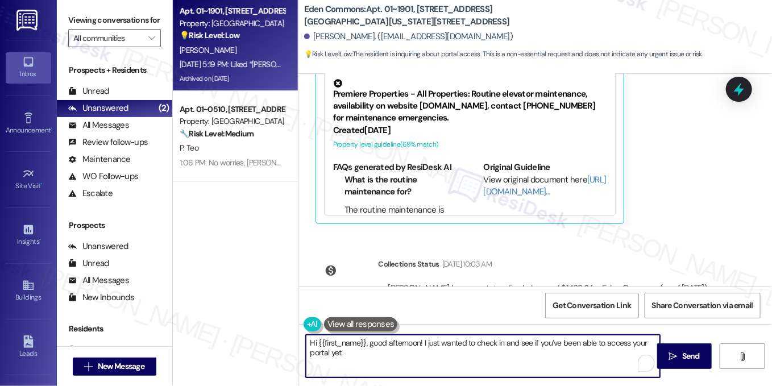
click at [425, 343] on textarea "Hi {{first_name}}, good afternoon! I just wanted to check in and see if you’ve …" at bounding box center [483, 356] width 354 height 43
click at [427, 355] on textarea "Hi {{first_name}}, good afternoon! I just wanted to check in and see if you’ve …" at bounding box center [483, 356] width 354 height 43
type textarea "Hi {{first_name}}, good afternoon! I just wanted to check in and see if you’ve …"
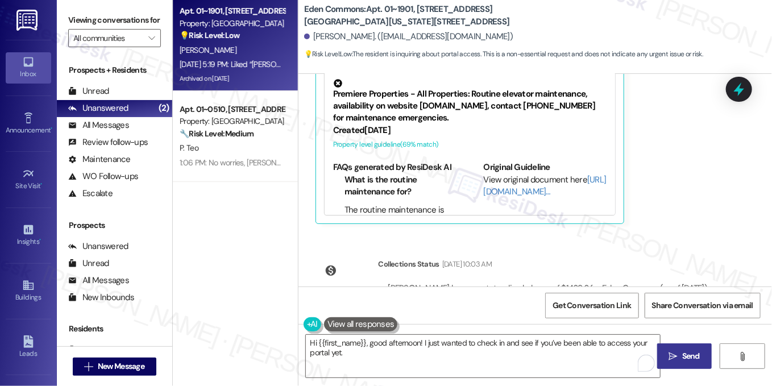
click at [672, 348] on button " Send" at bounding box center [684, 356] width 55 height 26
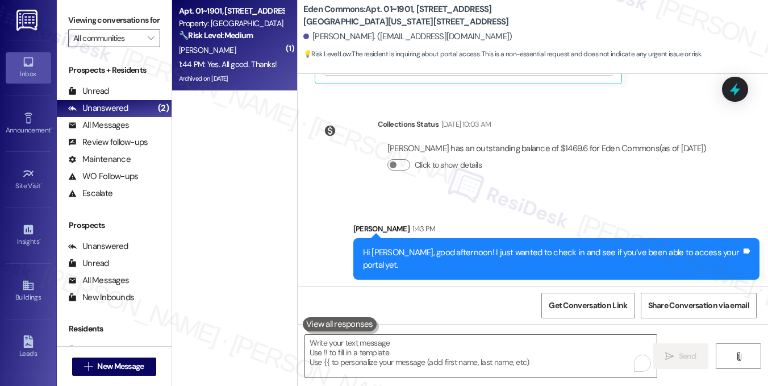
scroll to position [7183, 0]
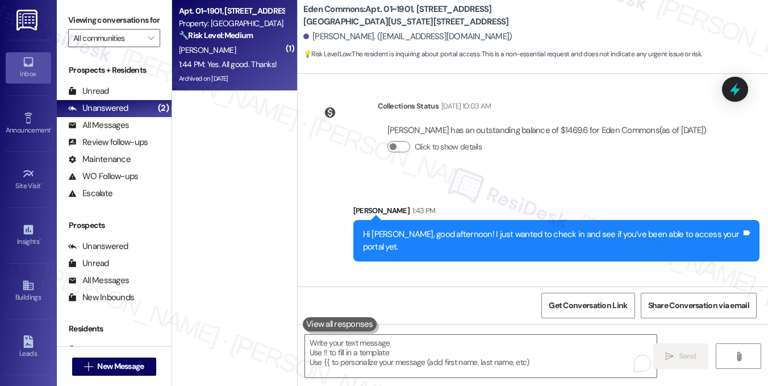
click at [342, 311] on div "Yes. All good. Thanks! Tags and notes" at bounding box center [356, 337] width 82 height 53
click at [457, 228] on div "Hi [PERSON_NAME], good afternoon! I just wanted to check in and see if you’ve b…" at bounding box center [552, 240] width 378 height 24
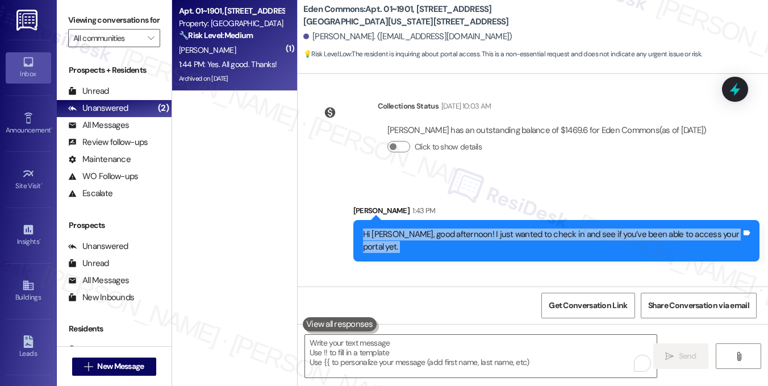
click at [457, 228] on div "Hi [PERSON_NAME], good afternoon! I just wanted to check in and see if you’ve b…" at bounding box center [552, 240] width 378 height 24
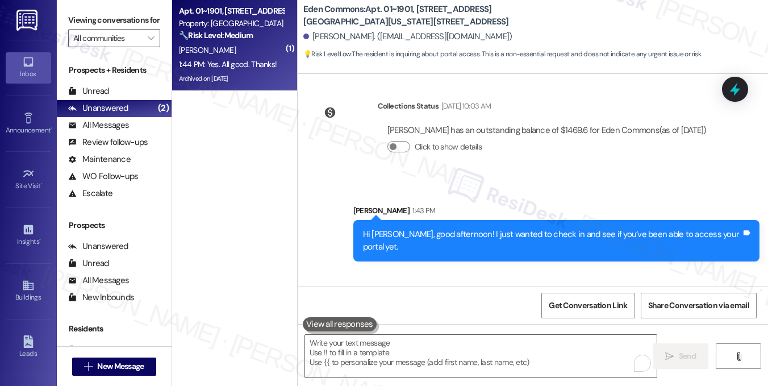
click at [473, 270] on div "Received via SMS [PERSON_NAME] 1:44 PM Yes. All good. Thanks! Tags and notes" at bounding box center [533, 321] width 471 height 103
click at [486, 220] on div "Hi [PERSON_NAME], good afternoon! I just wanted to check in and see if you’ve b…" at bounding box center [556, 240] width 406 height 41
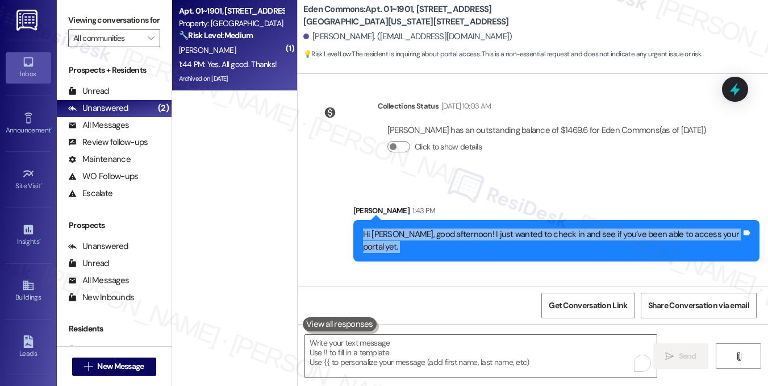
click at [486, 220] on div "Hi [PERSON_NAME], good afternoon! I just wanted to check in and see if you’ve b…" at bounding box center [556, 240] width 406 height 41
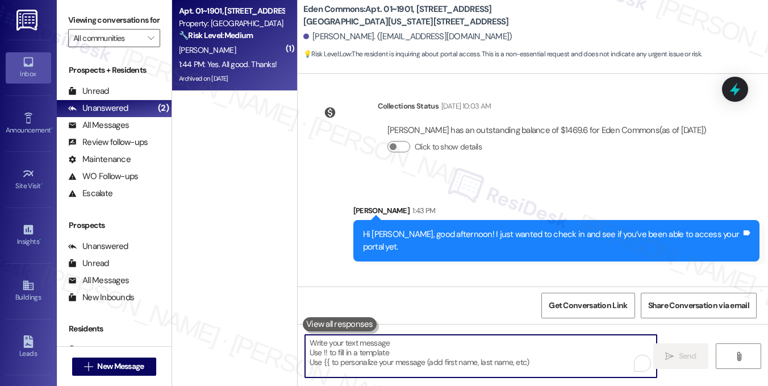
click at [399, 340] on textarea "To enrich screen reader interactions, please activate Accessibility in Grammarl…" at bounding box center [481, 356] width 352 height 43
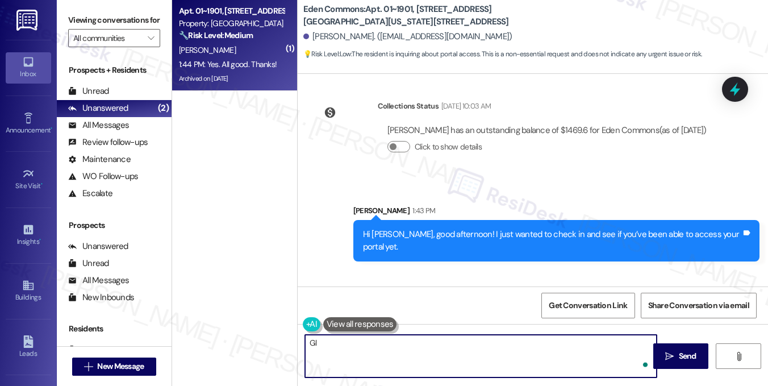
type textarea "G"
type textarea "T"
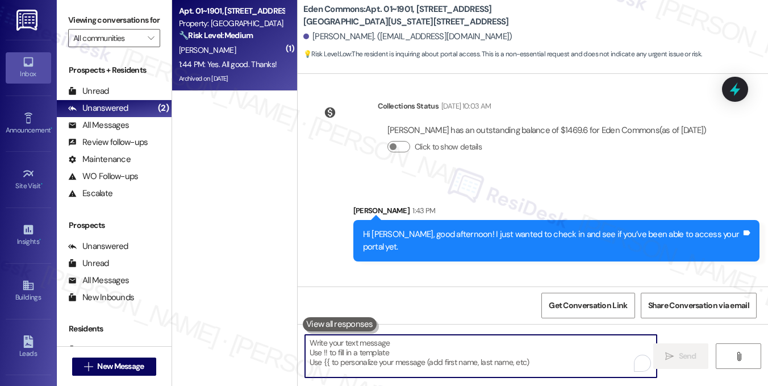
click at [457, 352] on textarea "To enrich screen reader interactions, please activate Accessibility in Grammarl…" at bounding box center [481, 356] width 352 height 43
click at [423, 349] on textarea "To enrich screen reader interactions, please activate Accessibility in Grammarl…" at bounding box center [481, 356] width 352 height 43
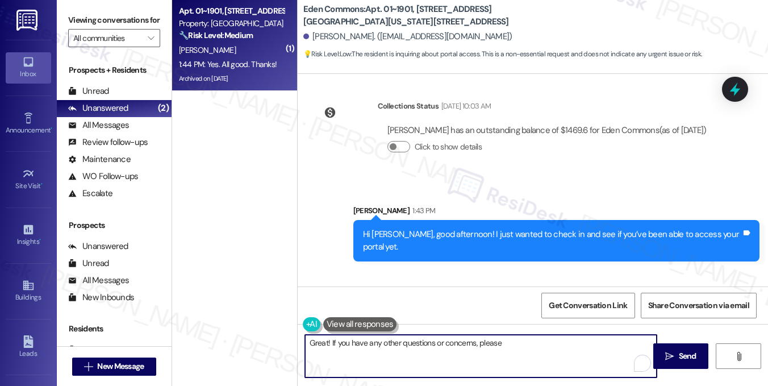
click at [524, 348] on textarea "Great! If you have any other questions or concerns, please" at bounding box center [481, 356] width 352 height 43
click at [401, 340] on textarea "Great! If you have any other questions or concerns, please" at bounding box center [481, 356] width 352 height 43
click at [494, 340] on textarea "Great! If you have any other questions or concerns, please" at bounding box center [481, 356] width 352 height 43
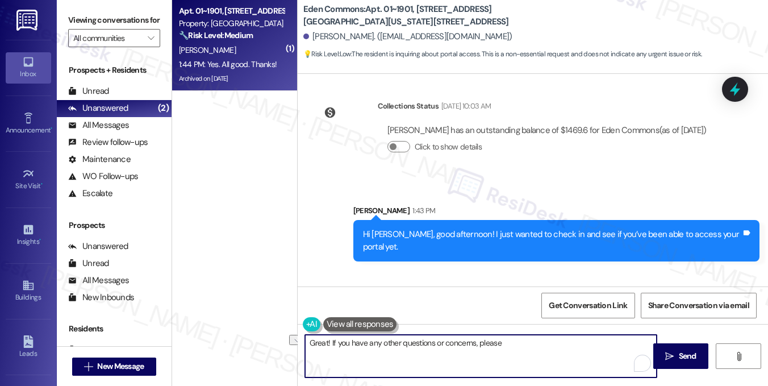
click at [505, 342] on textarea "Great! If you have any other questions or concerns, please" at bounding box center [481, 356] width 352 height 43
click at [411, 340] on textarea "Great! If you have any other questions or concerns, please feel free to let us …" at bounding box center [481, 356] width 352 height 43
click at [445, 344] on textarea "Great! If you have any other questions or concerns, please feel free to let us …" at bounding box center [481, 356] width 352 height 43
click at [444, 343] on textarea "Great! If you have any other questions or concerns, please feel free to let us …" at bounding box center [481, 356] width 352 height 43
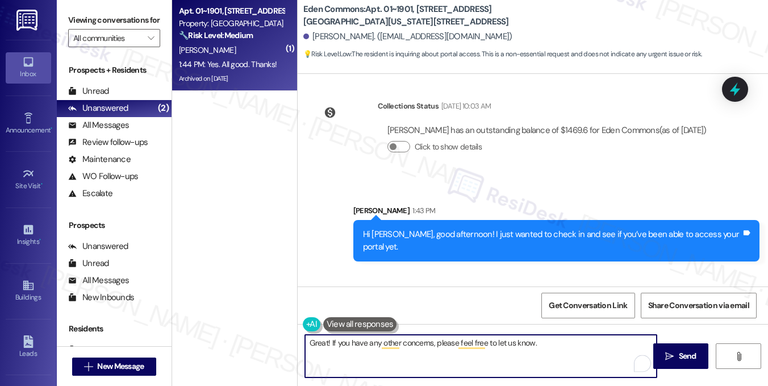
click at [432, 343] on textarea "Great! If you have any other concerns, please feel free to let us know." at bounding box center [481, 356] width 352 height 43
click at [430, 343] on textarea "Great! If you have any other concerns, please feel free to let us know." at bounding box center [481, 356] width 352 height 43
click at [494, 346] on textarea "Great! If you have any other concerns or questions, please feel free to let us …" at bounding box center [481, 356] width 352 height 43
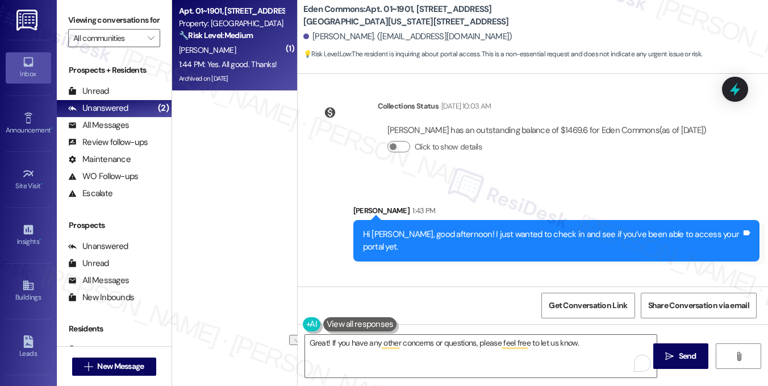
click at [534, 270] on div "Received via SMS [PERSON_NAME] 1:44 PM Yes. All good. Thanks! Tags and notes" at bounding box center [533, 321] width 471 height 103
click at [485, 339] on textarea "Great! If you have any other concerns or questions, please feel free to let us …" at bounding box center [481, 356] width 352 height 43
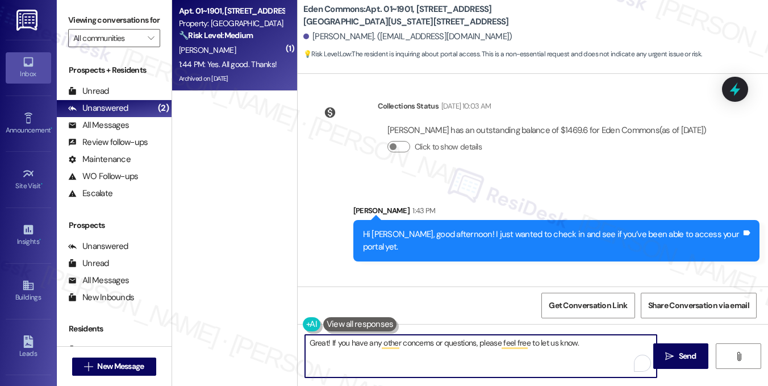
click at [485, 339] on textarea "Great! If you have any other concerns or questions, please feel free to let us …" at bounding box center [481, 356] width 352 height 43
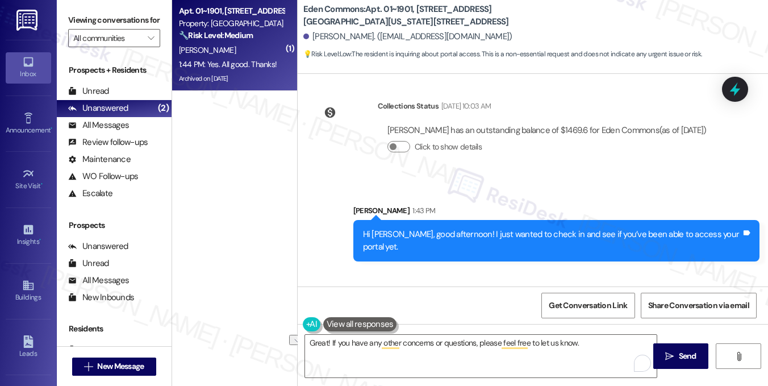
click at [435, 228] on div "Hi [PERSON_NAME], good afternoon! I just wanted to check in and see if you’ve b…" at bounding box center [552, 240] width 378 height 24
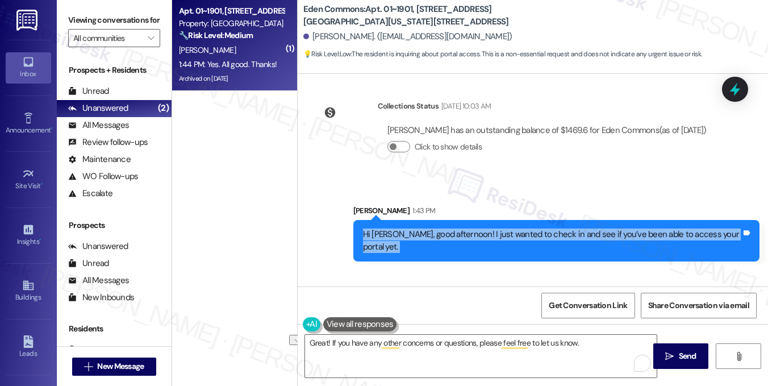
click at [435, 228] on div "Hi [PERSON_NAME], good afternoon! I just wanted to check in and see if you’ve b…" at bounding box center [552, 240] width 378 height 24
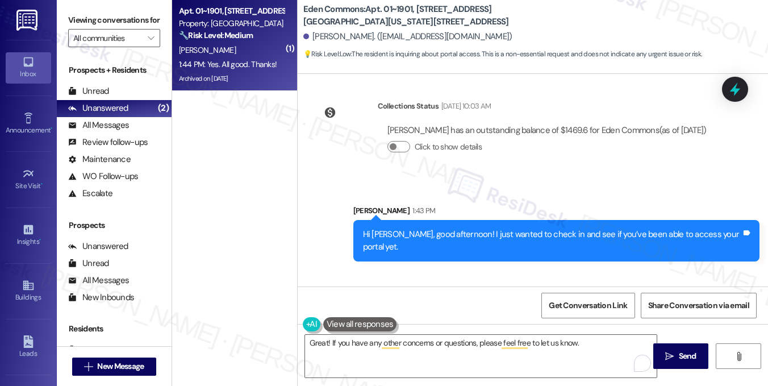
click at [445, 270] on div "Received via SMS [PERSON_NAME] 1:44 PM Yes. All good. Thanks! Tags and notes" at bounding box center [533, 321] width 471 height 103
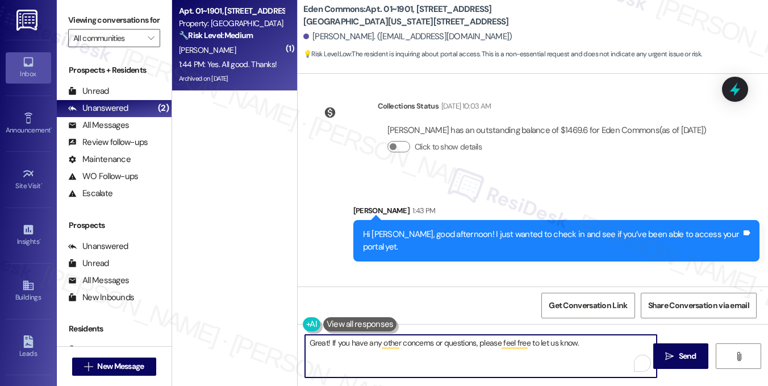
click at [365, 346] on textarea "Great! If you have any other concerns or questions, please feel free to let us …" at bounding box center [481, 356] width 352 height 43
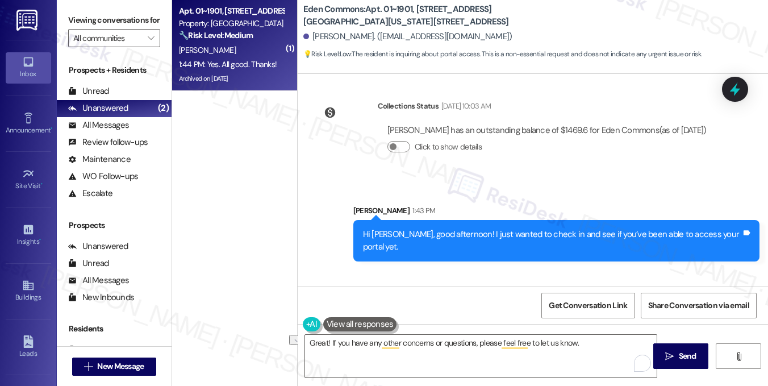
click at [343, 320] on div "Yes. All good. Thanks!" at bounding box center [346, 338] width 45 height 36
click at [483, 270] on div "Received via SMS [PERSON_NAME] 1:44 PM Yes. All good. Thanks! Tags and notes" at bounding box center [533, 321] width 471 height 103
click at [334, 320] on div "Yes. All good. Thanks!" at bounding box center [346, 338] width 45 height 36
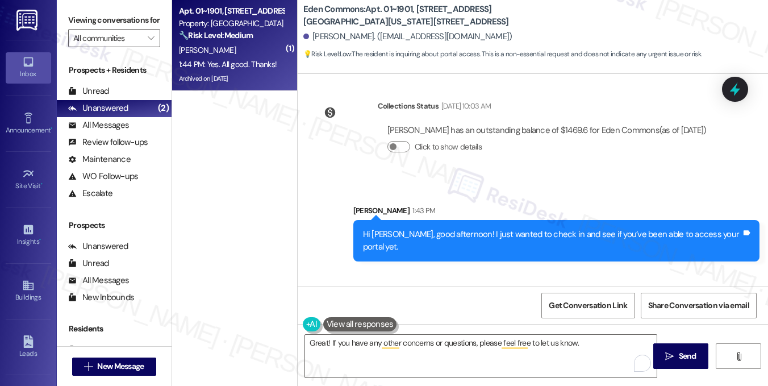
click at [334, 320] on div "Yes. All good. Thanks!" at bounding box center [346, 338] width 45 height 36
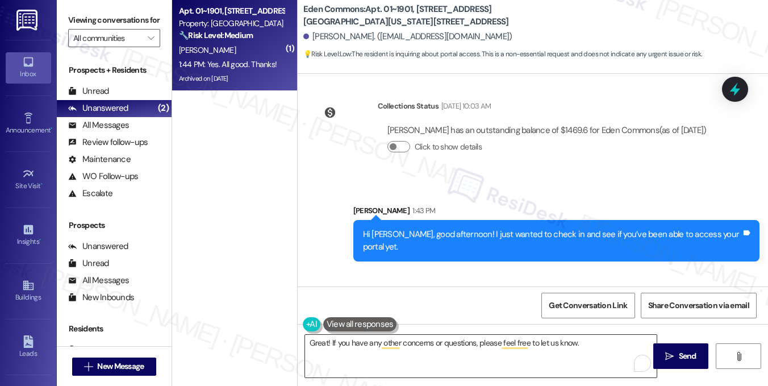
click at [372, 343] on textarea "Great! If you have any other concerns or questions, please feel free to let us …" at bounding box center [481, 356] width 352 height 43
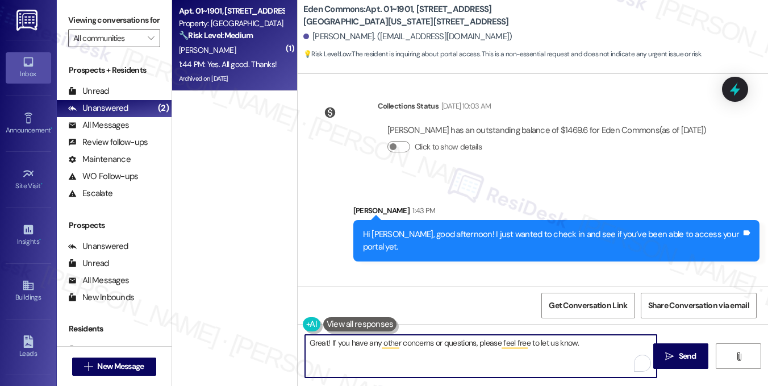
click at [372, 343] on textarea "Great! If you have any other concerns or questions, please feel free to let us …" at bounding box center [481, 356] width 352 height 43
click at [488, 343] on textarea "Great! If you have any other concerns or questions, please feel free to let us …" at bounding box center [481, 356] width 352 height 43
click at [571, 348] on textarea "Great! If you have any other concerns or questions, please feel free to let us …" at bounding box center [481, 356] width 352 height 43
click at [582, 344] on textarea "Great! If you have any other concerns or questions, please feel free to let us …" at bounding box center [481, 356] width 352 height 43
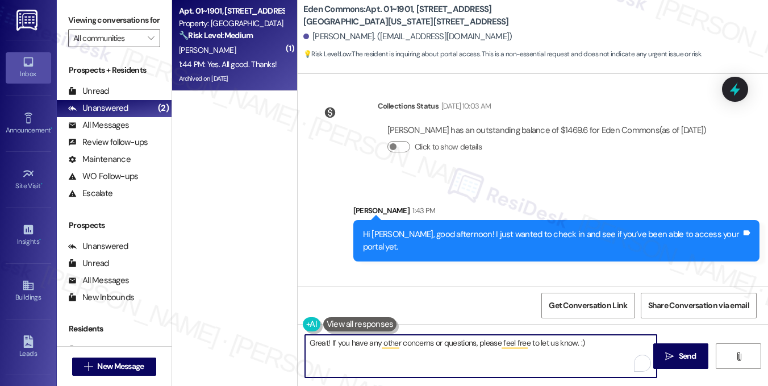
click at [558, 353] on textarea "Great! If you have any other concerns or questions, please feel free to let us …" at bounding box center [481, 356] width 352 height 43
click at [442, 343] on textarea "Great! If you have any other concerns or questions, please feel free to let us …" at bounding box center [481, 356] width 352 height 43
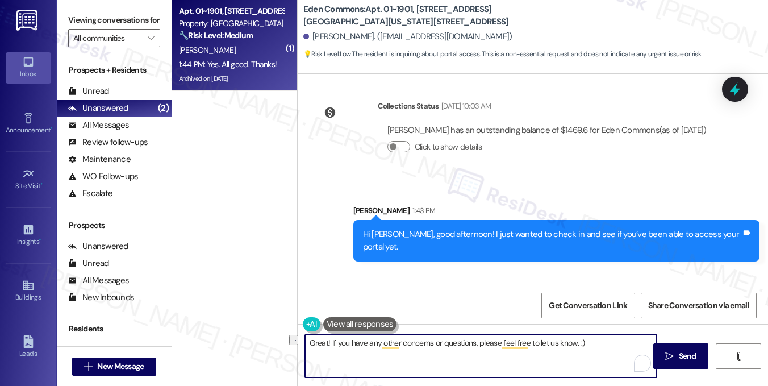
click at [442, 343] on textarea "Great! If you have any other concerns or questions, please feel free to let us …" at bounding box center [481, 356] width 352 height 43
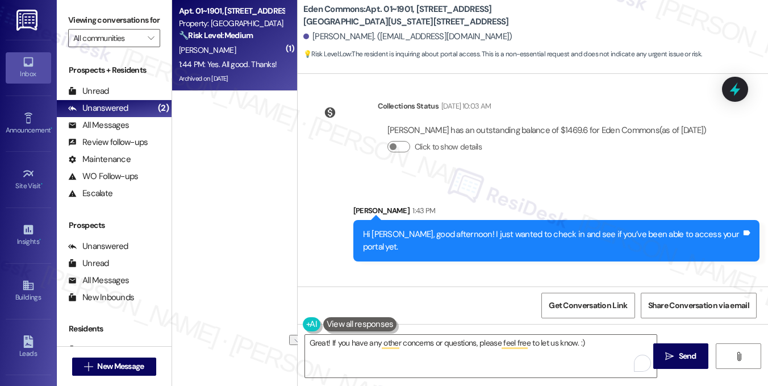
click at [447, 276] on div "Received via SMS [PERSON_NAME] 1:44 PM Yes. All good. Thanks! Tags and notes" at bounding box center [533, 321] width 471 height 103
click at [340, 320] on div "Yes. All good. Thanks!" at bounding box center [346, 338] width 45 height 36
click at [394, 220] on div "Hi [PERSON_NAME], good afternoon! I just wanted to check in and see if you’ve b…" at bounding box center [556, 240] width 406 height 41
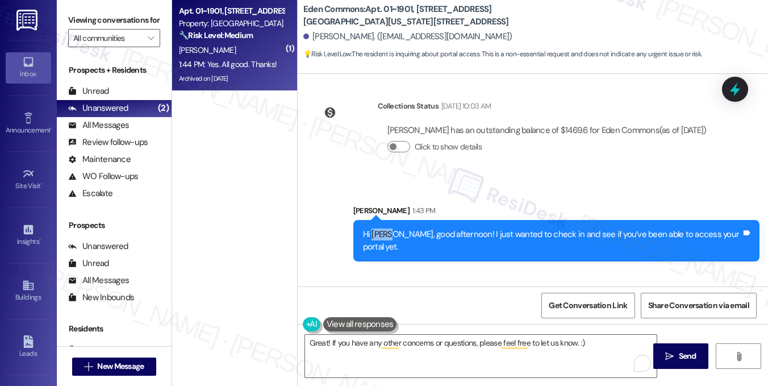
click at [394, 220] on div "Hi [PERSON_NAME], good afternoon! I just wanted to check in and see if you’ve b…" at bounding box center [556, 240] width 406 height 41
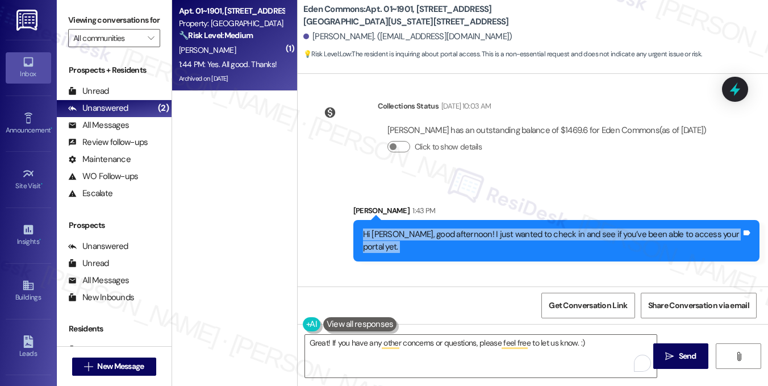
click at [394, 220] on div "Hi [PERSON_NAME], good afternoon! I just wanted to check in and see if you’ve b…" at bounding box center [556, 240] width 406 height 41
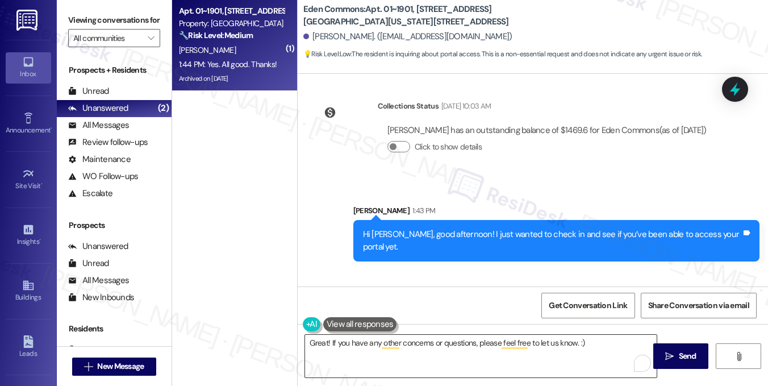
click at [365, 340] on textarea "Great! If you have any other concerns or questions, please feel free to let us …" at bounding box center [481, 356] width 352 height 43
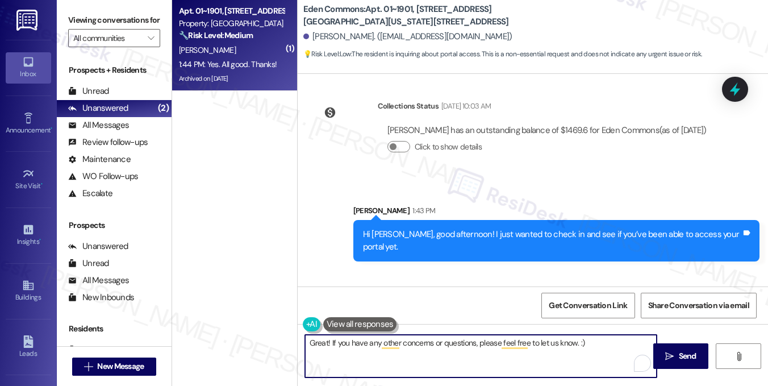
click at [365, 340] on textarea "Great! If you have any other concerns or questions, please feel free to let us …" at bounding box center [481, 356] width 352 height 43
click at [494, 343] on textarea "Great! If you have any other concerns or questions, please feel free to let us …" at bounding box center [481, 356] width 352 height 43
click at [590, 346] on textarea "Great! If you have any other concerns or questions, please feel free to let us …" at bounding box center [481, 356] width 352 height 43
drag, startPoint x: 573, startPoint y: 343, endPoint x: 535, endPoint y: 343, distance: 38.1
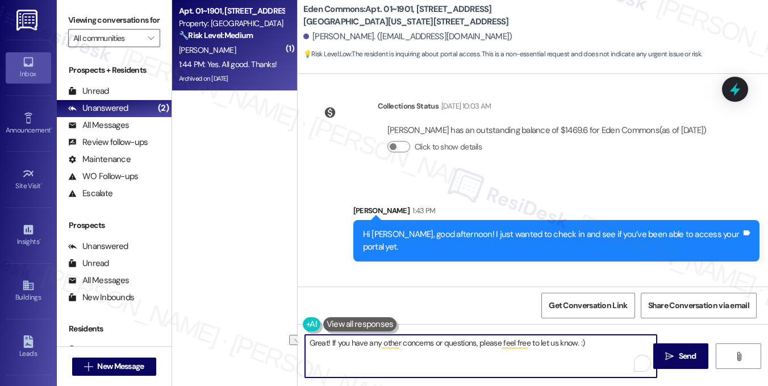
click at [535, 343] on textarea "Great! If you have any other concerns or questions, please feel free to let us …" at bounding box center [481, 356] width 352 height 43
drag, startPoint x: 498, startPoint y: 340, endPoint x: 480, endPoint y: 340, distance: 18.8
click at [480, 340] on textarea "Great! If you have any other concerns or questions, please feel free to let us …" at bounding box center [481, 356] width 352 height 43
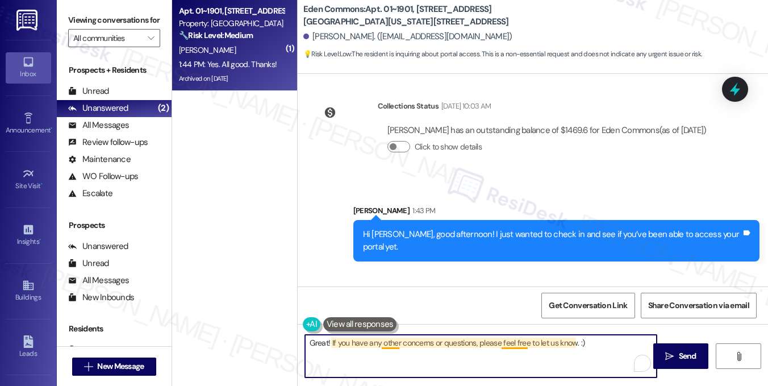
click at [502, 340] on textarea "Great! If you have any other concerns or questions, please feel free to let us …" at bounding box center [481, 356] width 352 height 43
click at [576, 343] on textarea "Great! If you have any other concerns or questions, please feel free to let us …" at bounding box center [481, 356] width 352 height 43
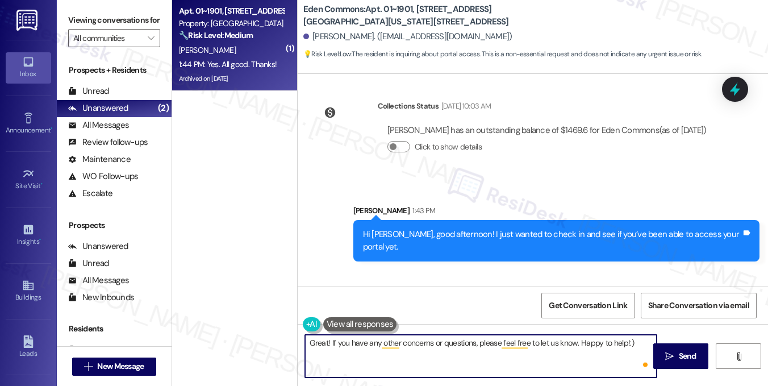
type textarea "Great! If you have any other concerns or questions, please feel free to let us …"
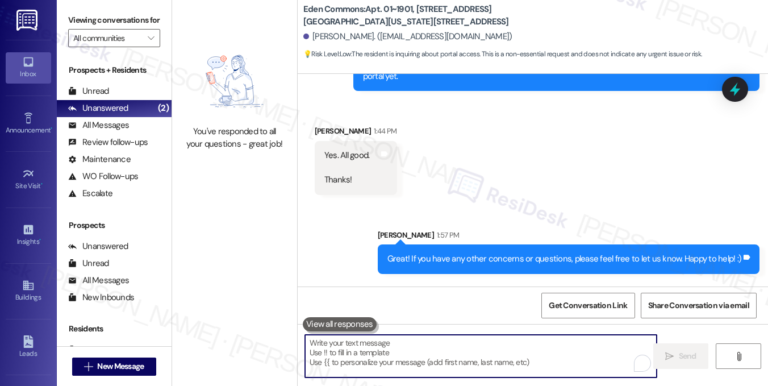
scroll to position [7353, 0]
click at [498, 253] on div "Great! If you have any other concerns or questions, please feel free to let us …" at bounding box center [565, 259] width 355 height 12
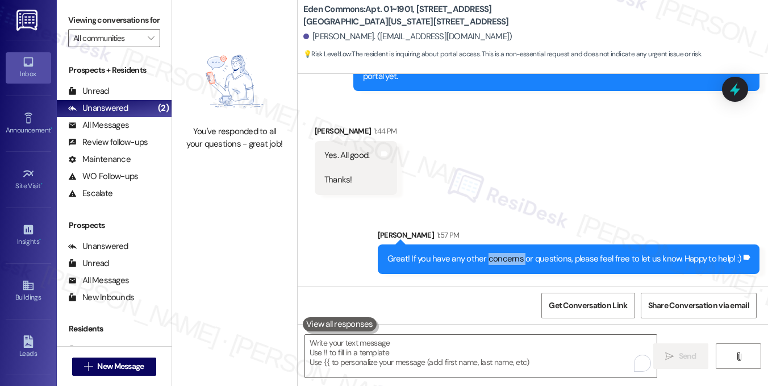
click at [498, 253] on div "Great! If you have any other concerns or questions, please feel free to let us …" at bounding box center [565, 259] width 355 height 12
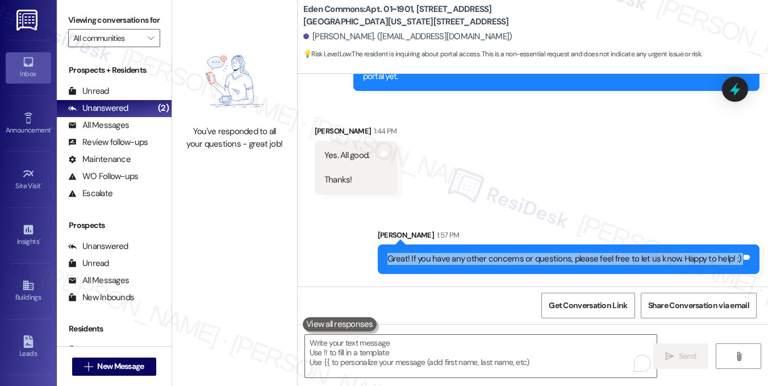
click at [498, 253] on div "Great! If you have any other concerns or questions, please feel free to let us …" at bounding box center [565, 259] width 355 height 12
click at [470, 253] on div "Great! If you have any other concerns or questions, please feel free to let us …" at bounding box center [565, 259] width 355 height 12
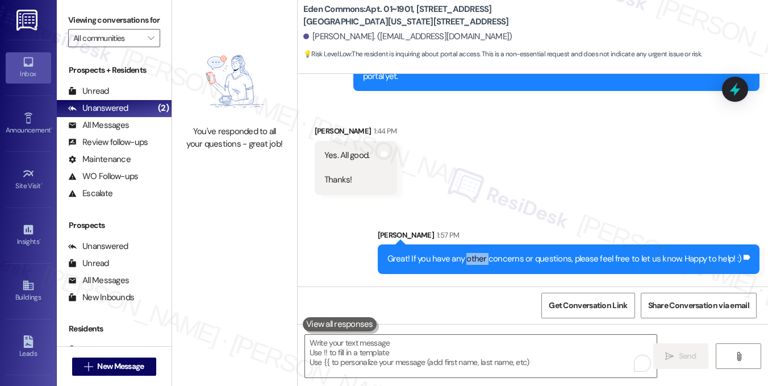
click at [470, 253] on div "Great! If you have any other concerns or questions, please feel free to let us …" at bounding box center [565, 259] width 355 height 12
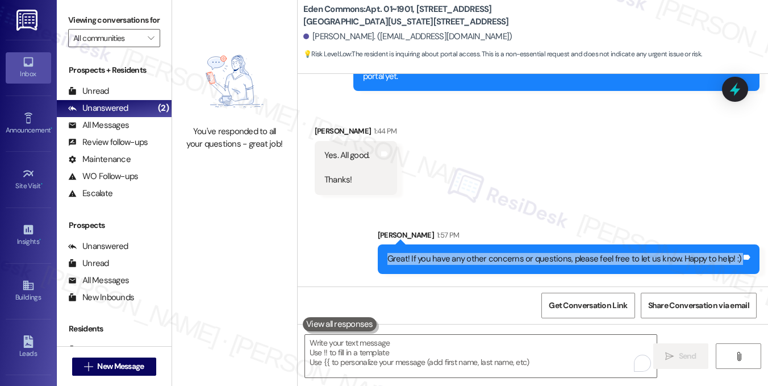
click at [470, 253] on div "Great! If you have any other concerns or questions, please feel free to let us …" at bounding box center [565, 259] width 355 height 12
click at [553, 253] on div "Great! If you have any other concerns or questions, please feel free to let us …" at bounding box center [565, 259] width 355 height 12
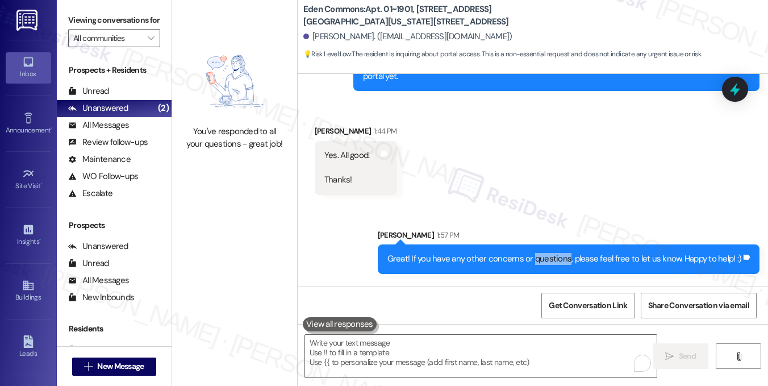
click at [553, 253] on div "Great! If you have any other concerns or questions, please feel free to let us …" at bounding box center [565, 259] width 355 height 12
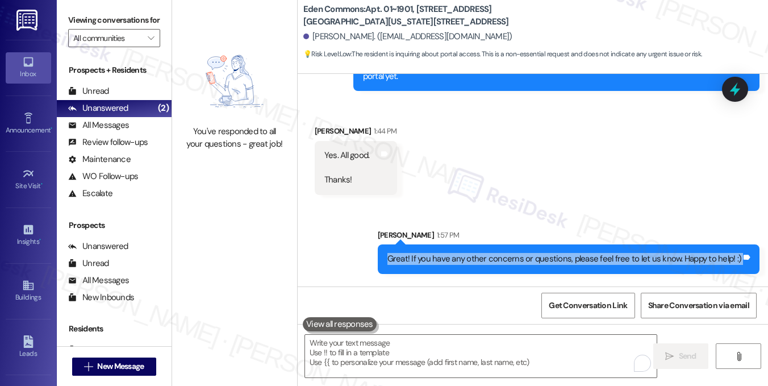
click at [553, 253] on div "Great! If you have any other concerns or questions, please feel free to let us …" at bounding box center [565, 259] width 355 height 12
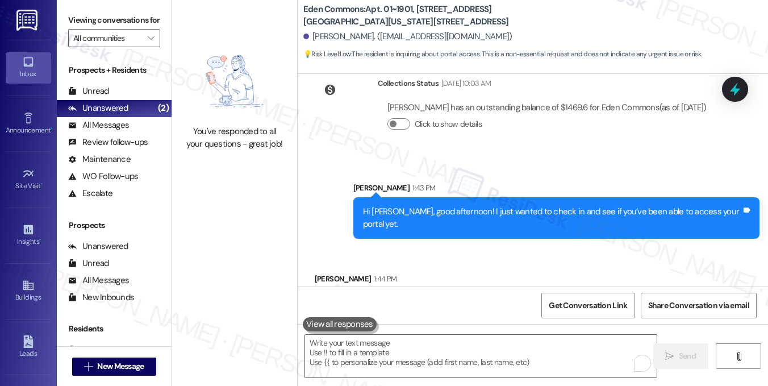
scroll to position [7012, 0]
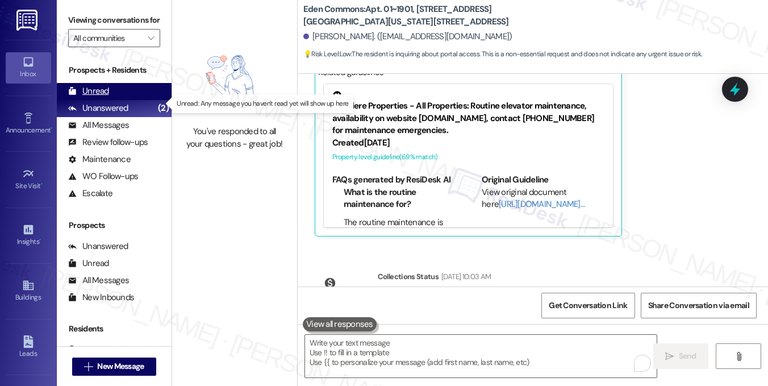
click at [93, 97] on div "Unread" at bounding box center [88, 91] width 41 height 12
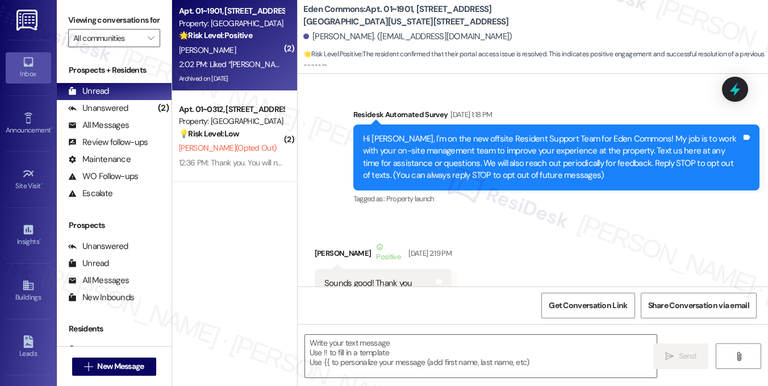
scroll to position [7455, 0]
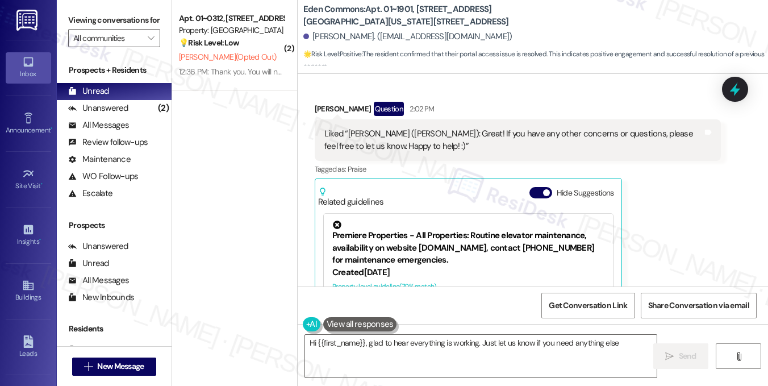
type textarea "Hi {{first_name}}, glad to hear everything is working. Just let us know if you …"
